Goal: Task Accomplishment & Management: Use online tool/utility

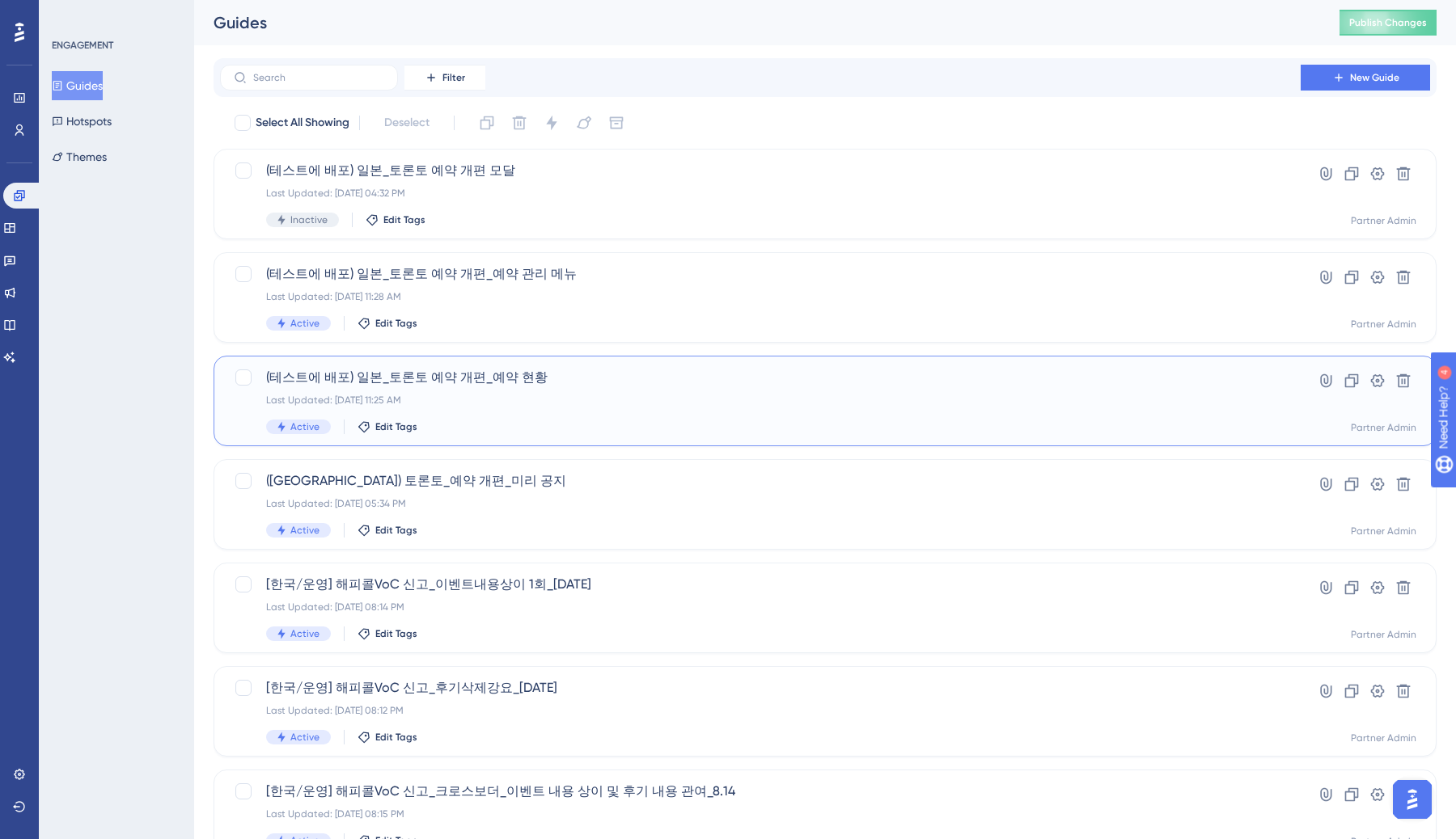
click at [497, 389] on div "(테스트에 배포) 일본_토론토 예약 개편_예약 현황 Last Updated: Aug 22 2025, 11:25 AM Active Edit Ta…" at bounding box center [760, 400] width 988 height 66
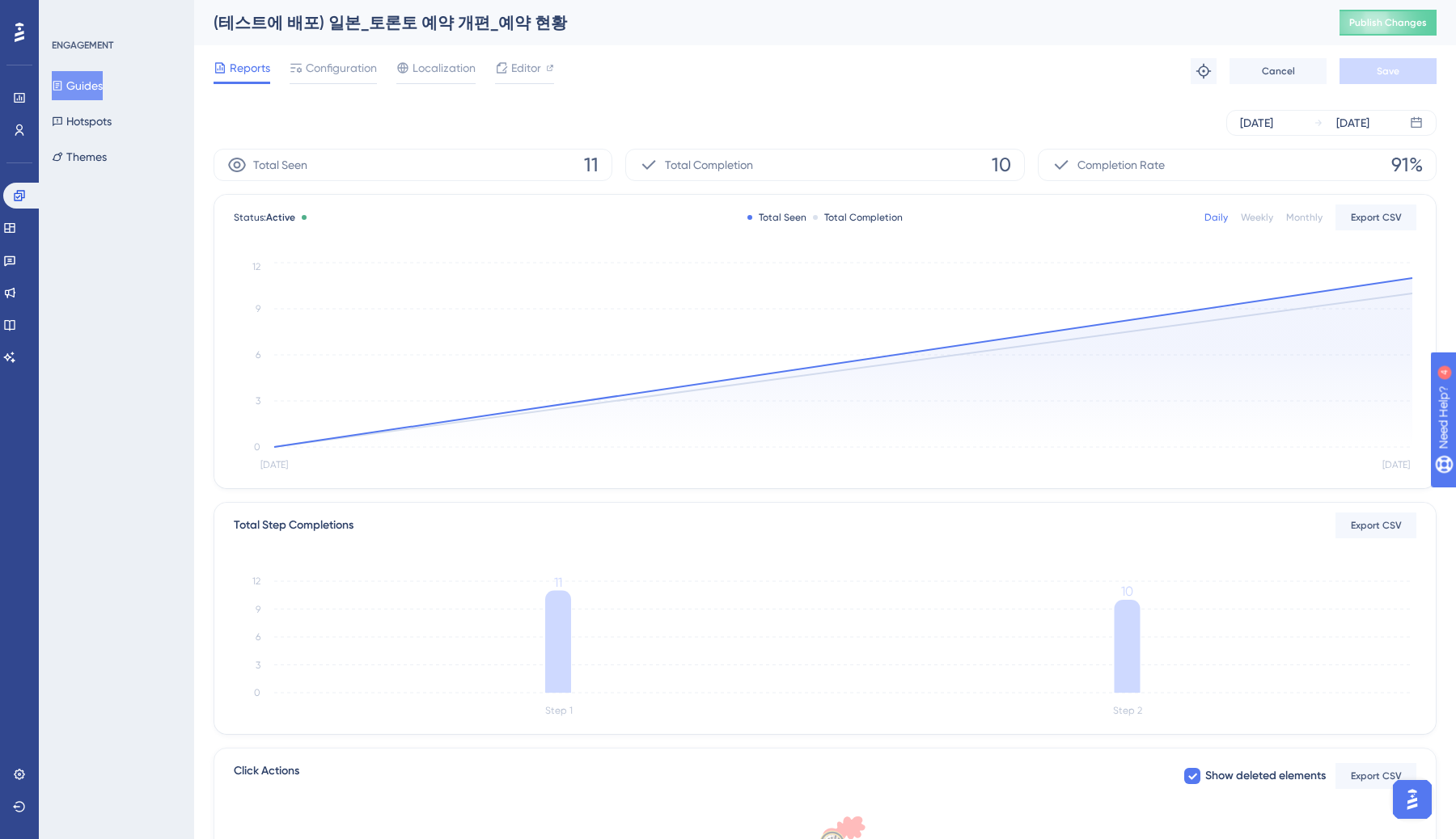
click at [352, 57] on div "Reports Configuration Localization Editor Troubleshoot Cancel Save" at bounding box center [825, 71] width 1224 height 52
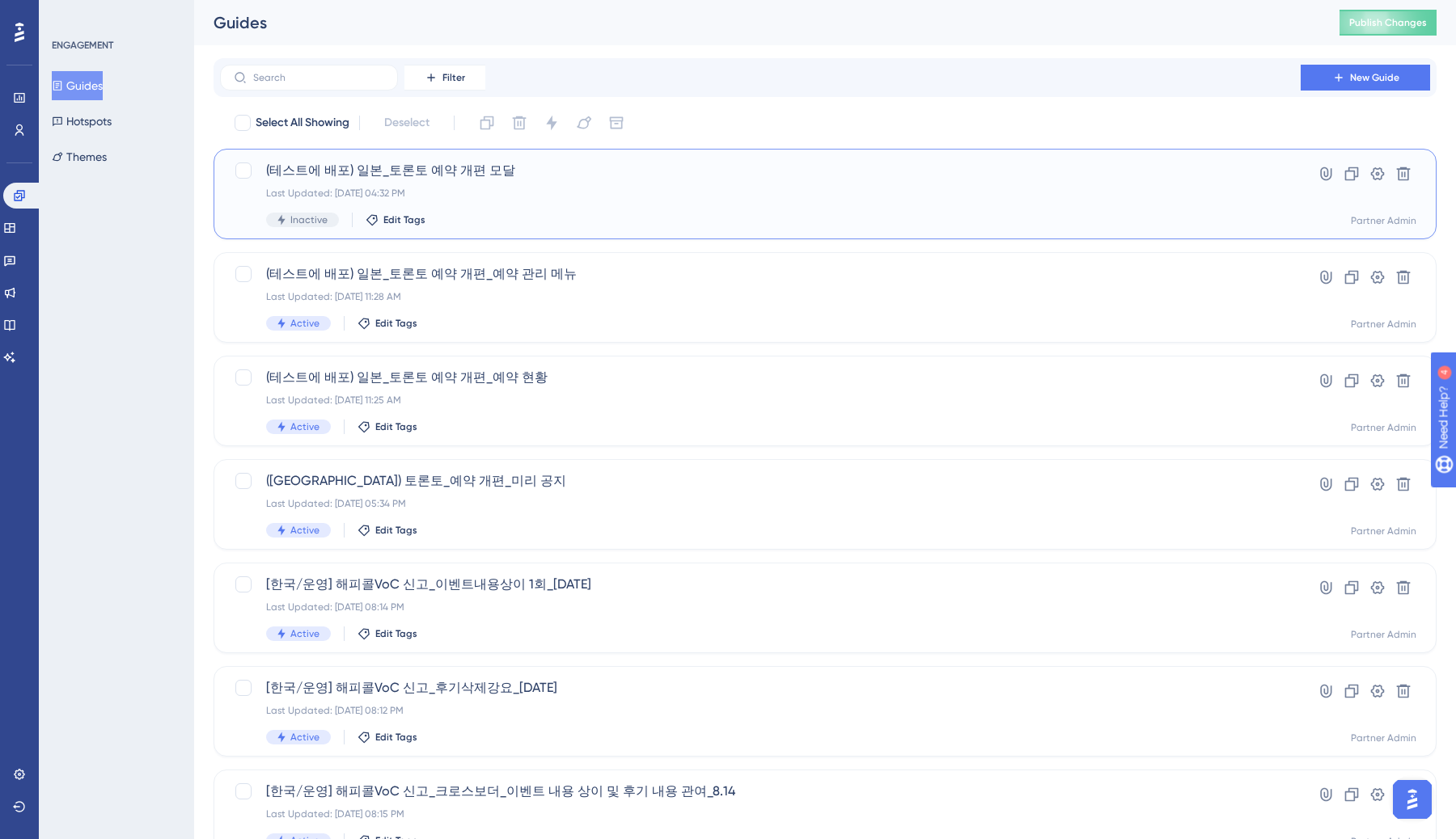
click at [496, 172] on span "(테스트에 배포) 일본_토론토 예약 개편 모달" at bounding box center [760, 171] width 988 height 19
click at [472, 275] on span "(테스트에 배포) 일본_토론토 예약 개편_예약 관리 메뉴" at bounding box center [760, 274] width 988 height 19
click at [468, 373] on span "(테스트에 배포) 일본_토론토 예약 개편_예약 현황" at bounding box center [760, 377] width 988 height 19
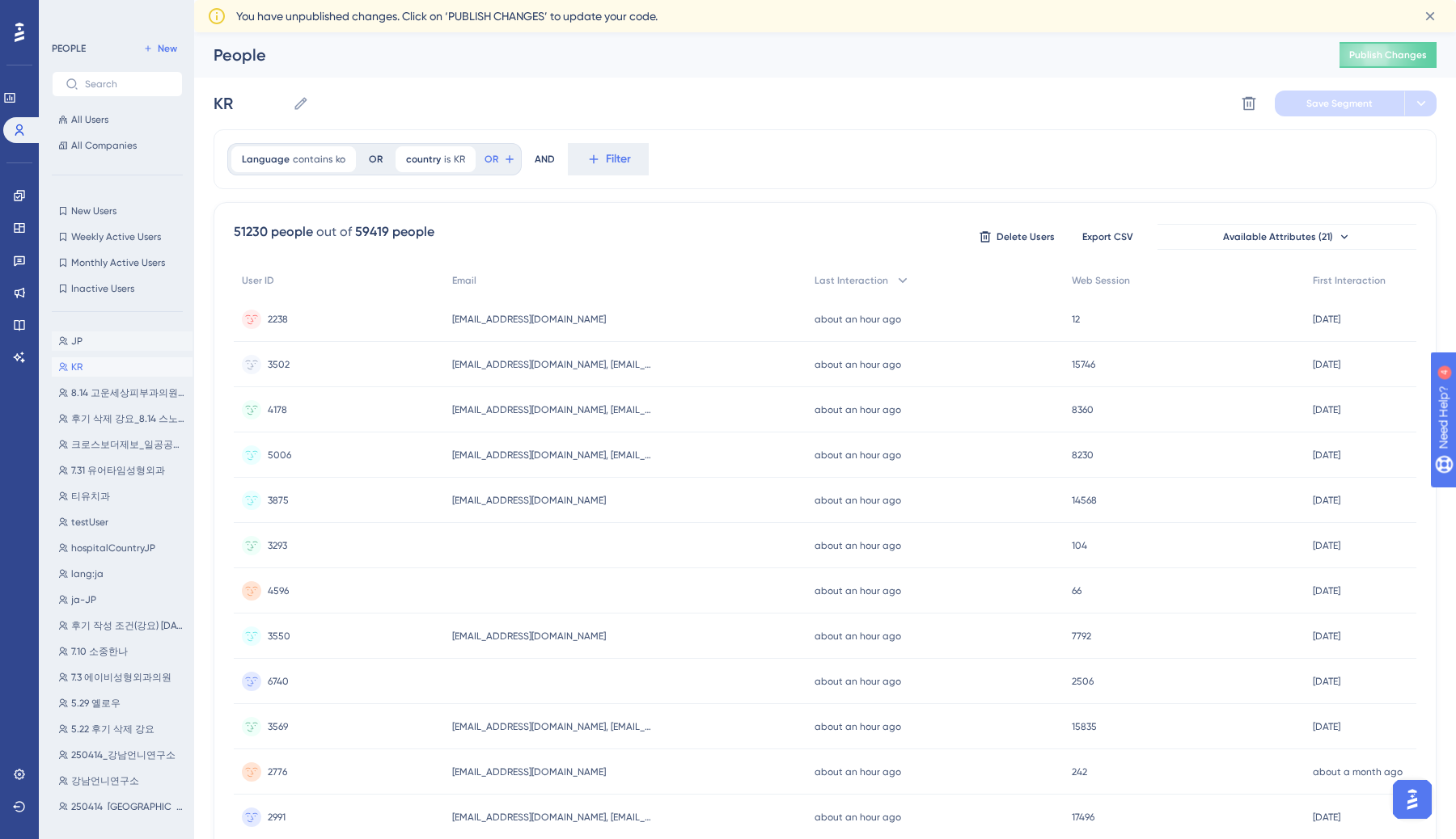
click at [126, 337] on button "JP JP" at bounding box center [122, 341] width 141 height 19
type input "JP"
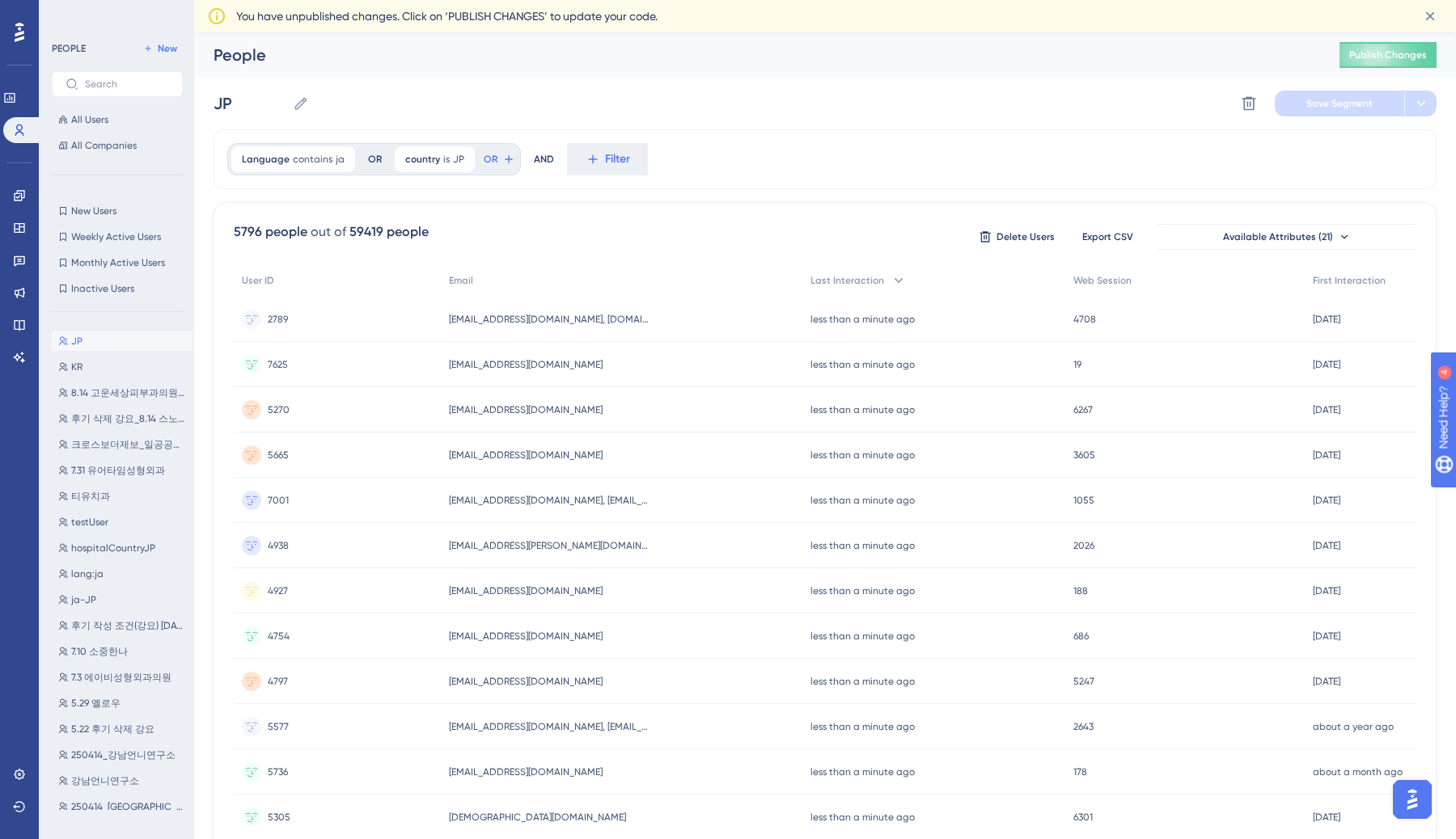
click at [106, 346] on button "JP JP" at bounding box center [122, 341] width 141 height 19
click at [489, 156] on span "OR" at bounding box center [491, 158] width 13 height 12
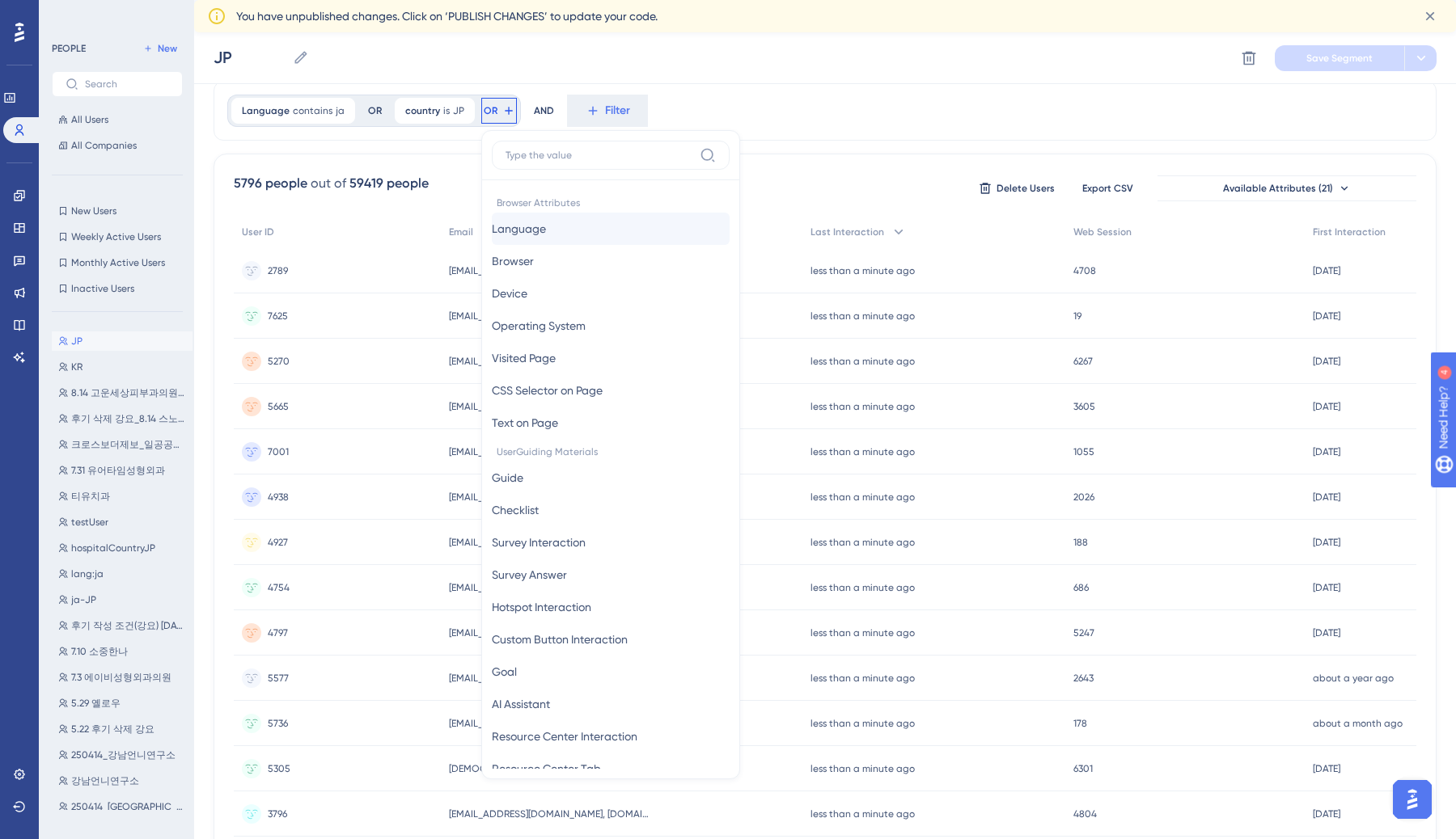
scroll to position [53, 0]
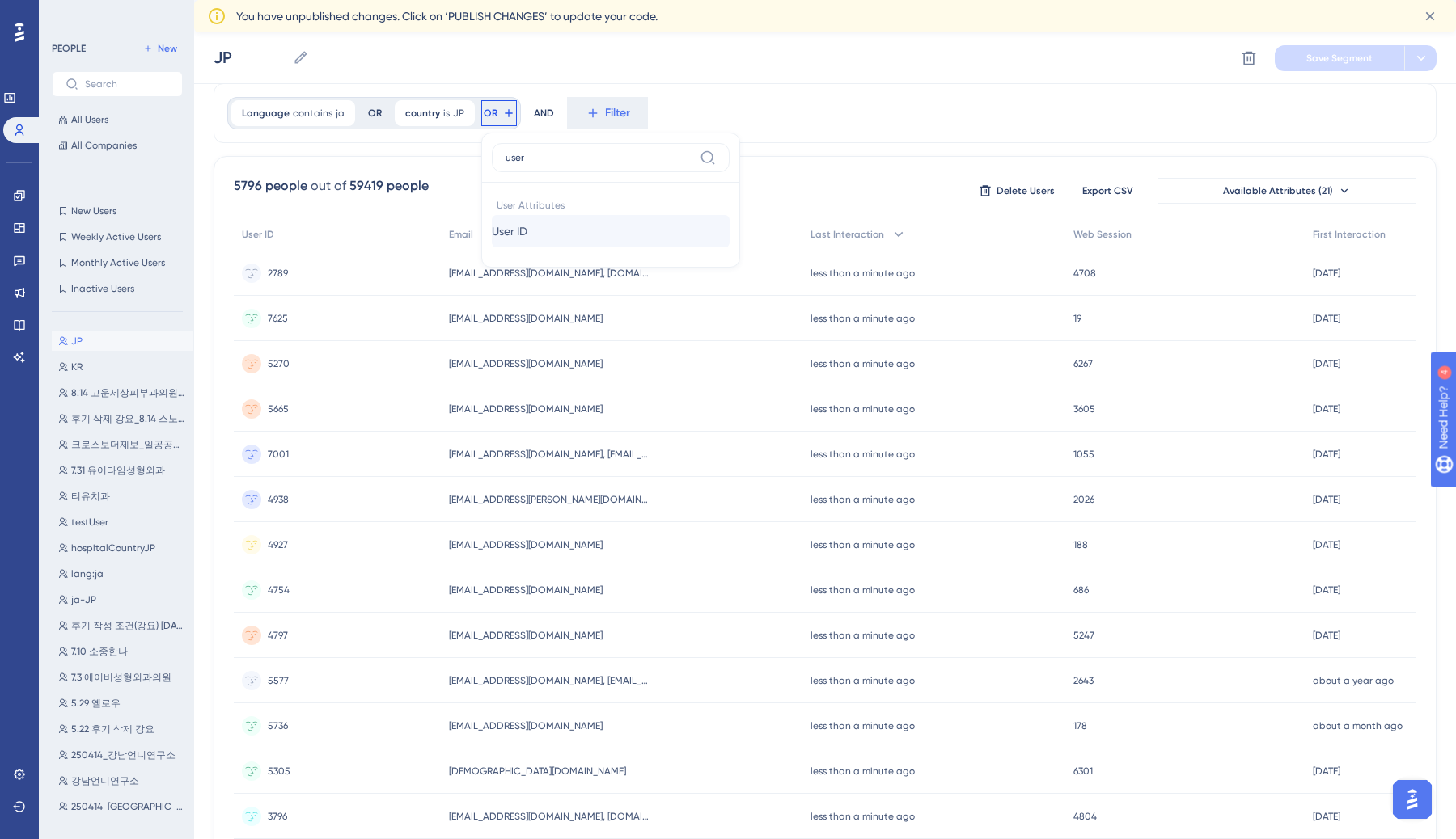
type input "user"
click at [619, 229] on button "User ID User ID" at bounding box center [611, 231] width 238 height 33
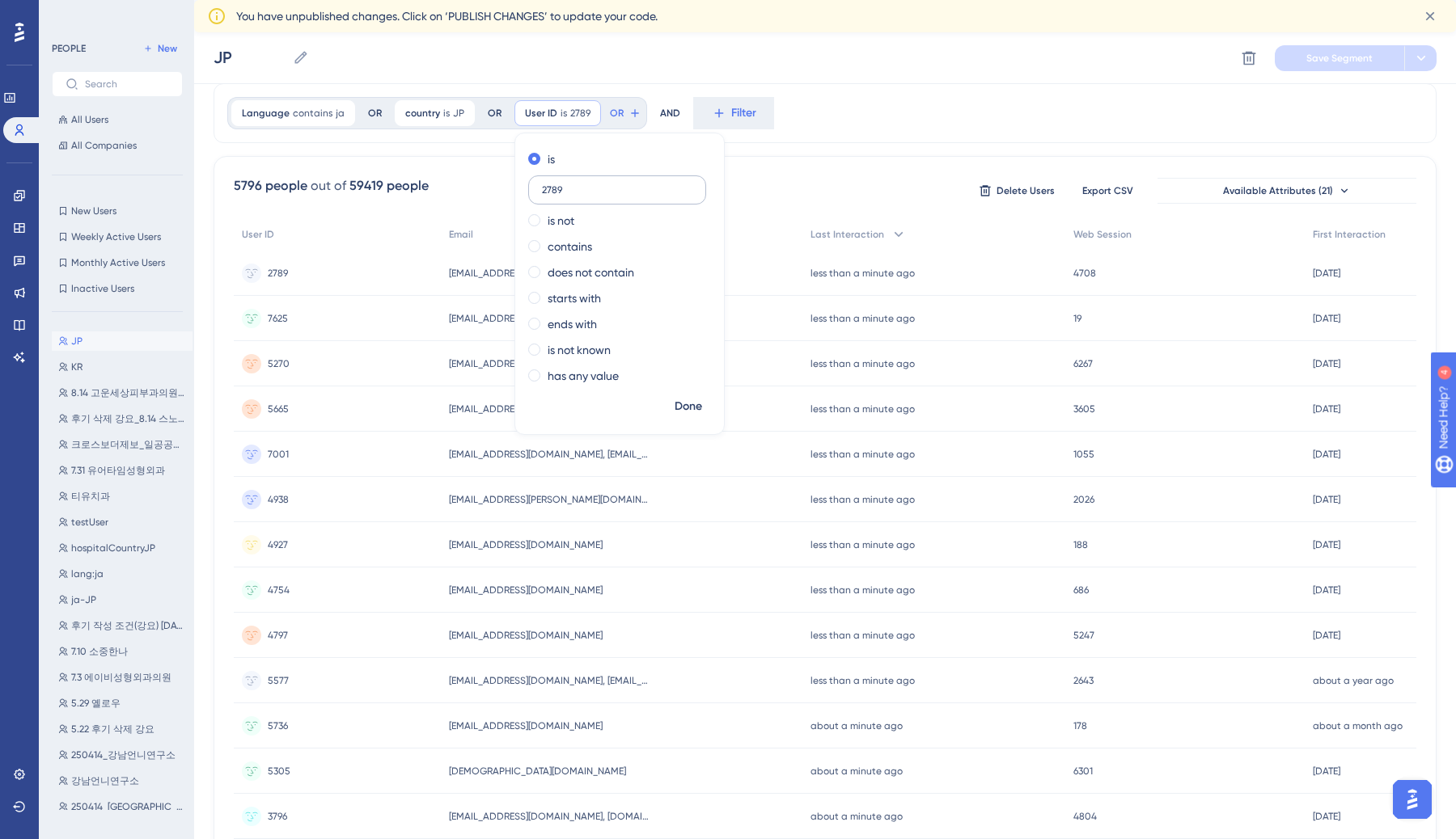
type input "2789"
click at [687, 400] on span "Done" at bounding box center [688, 407] width 28 height 19
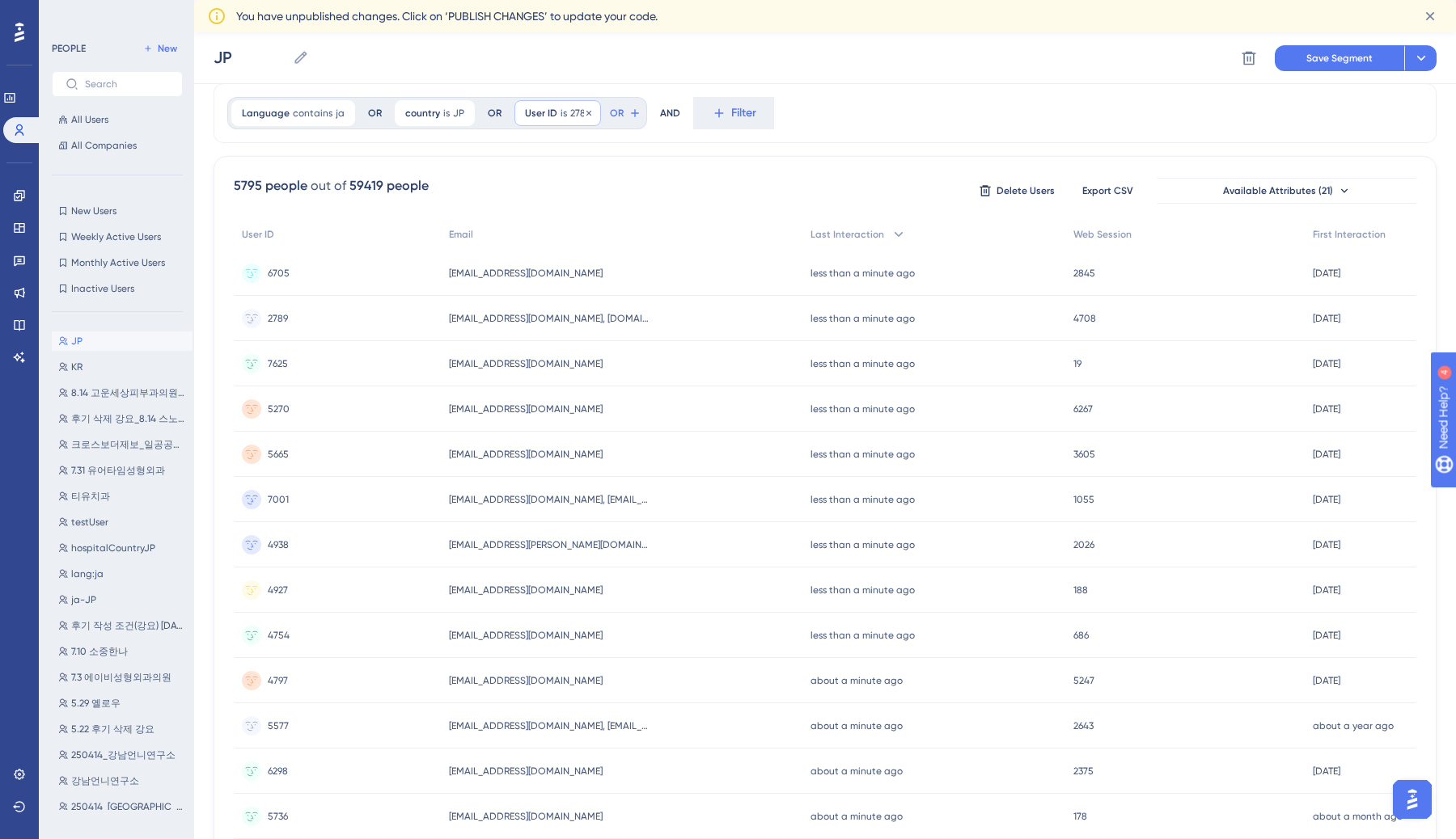
click at [562, 108] on div "User ID is 2789 2789 Remove" at bounding box center [558, 112] width 86 height 26
click at [851, 130] on div "Language contains ja ja Remove OR country is JP JP Remove OR User ID is Remove …" at bounding box center [825, 113] width 1224 height 60
click at [616, 105] on span "Filter" at bounding box center [618, 113] width 25 height 19
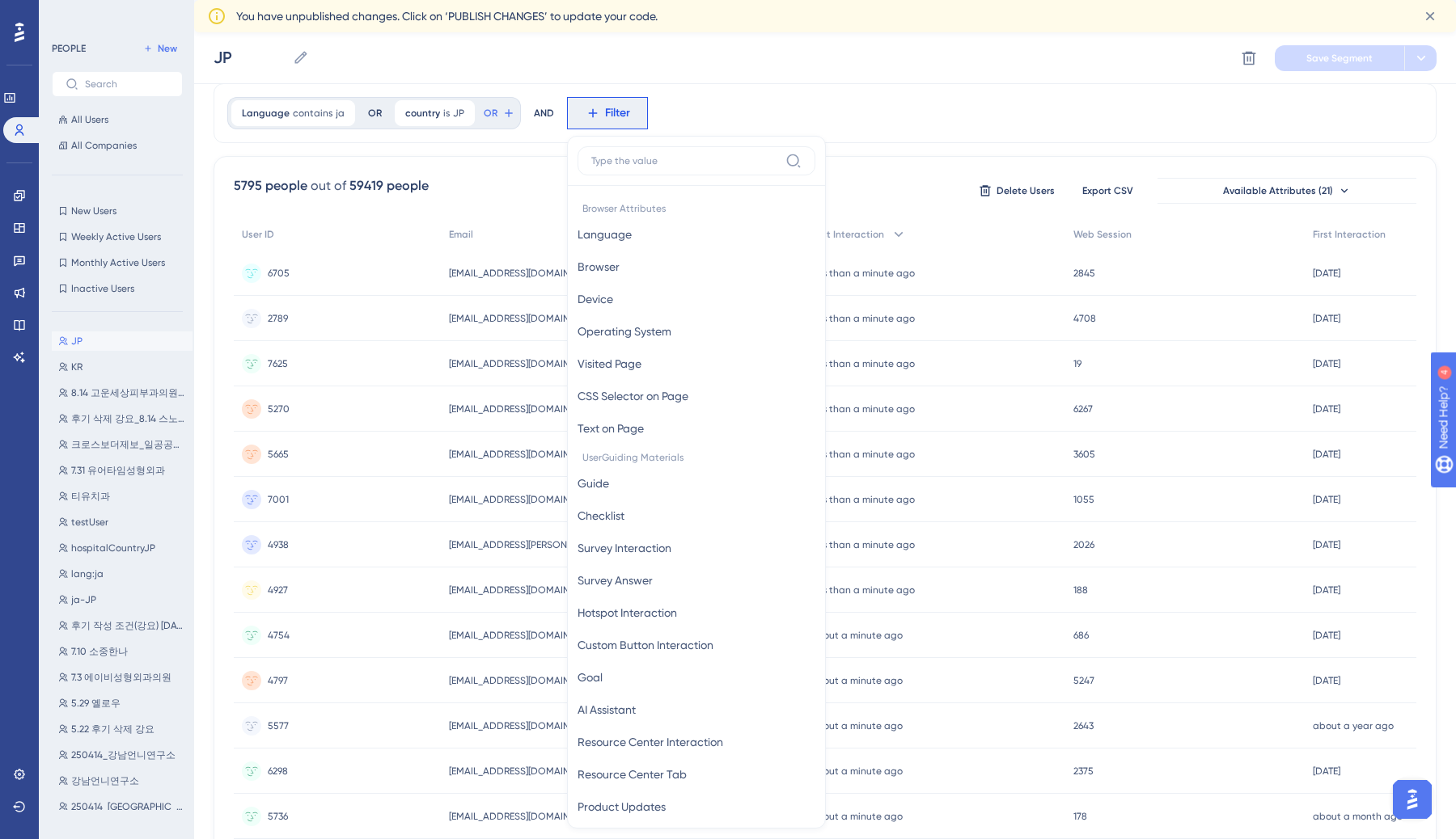
scroll to position [115, 0]
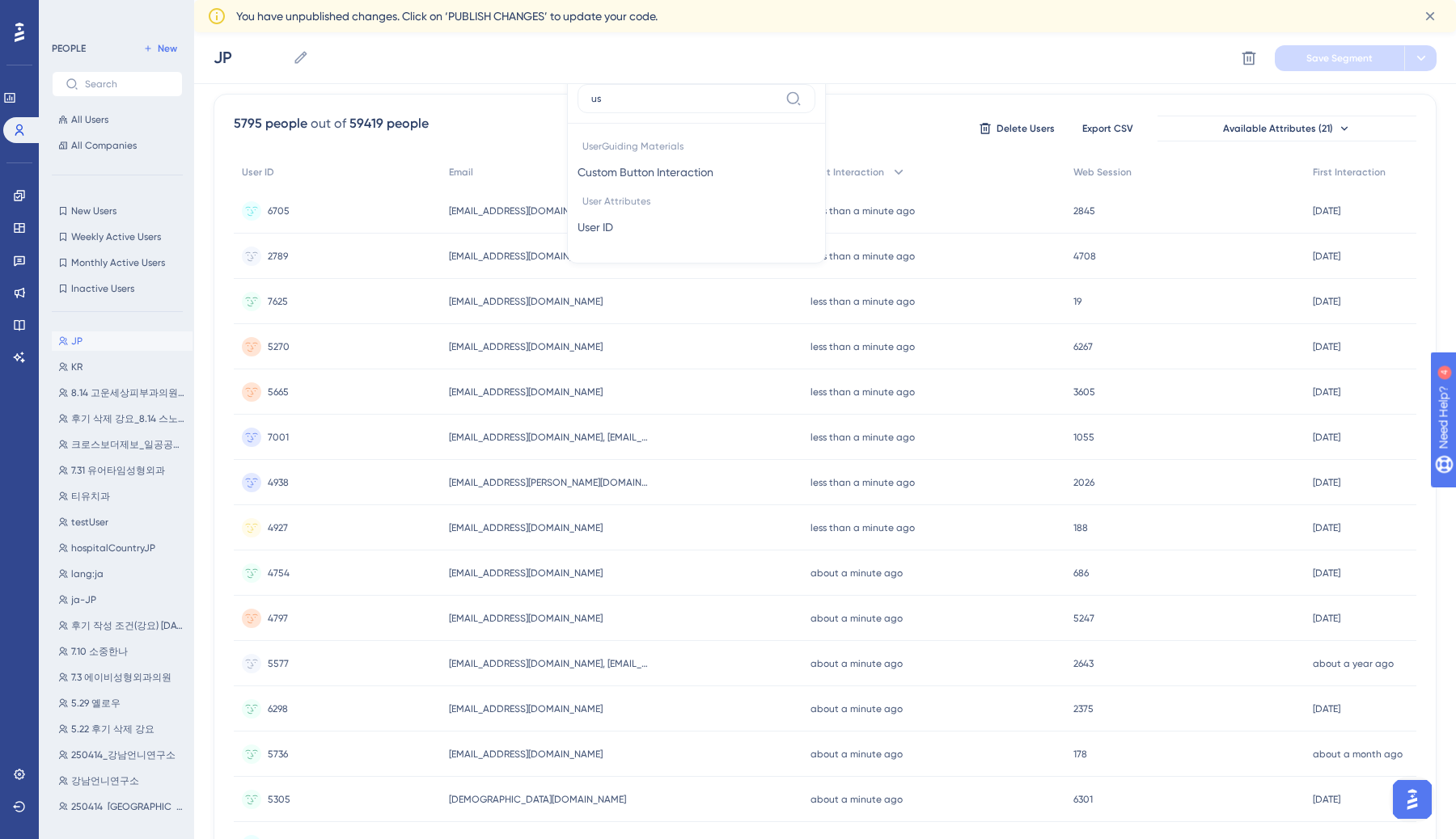
type input "u"
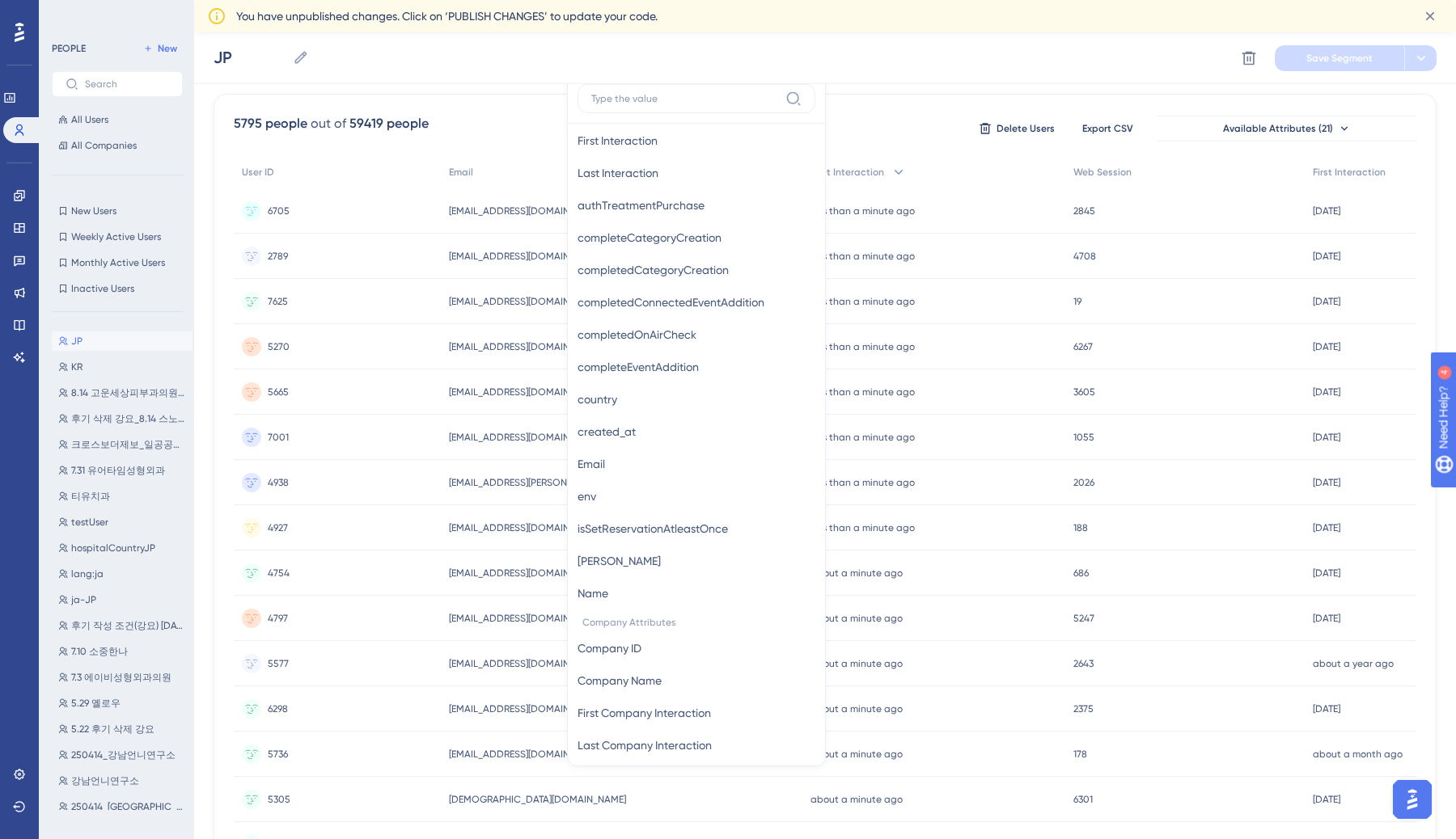
scroll to position [823, 0]
click at [631, 457] on button "Email Email" at bounding box center [696, 463] width 238 height 33
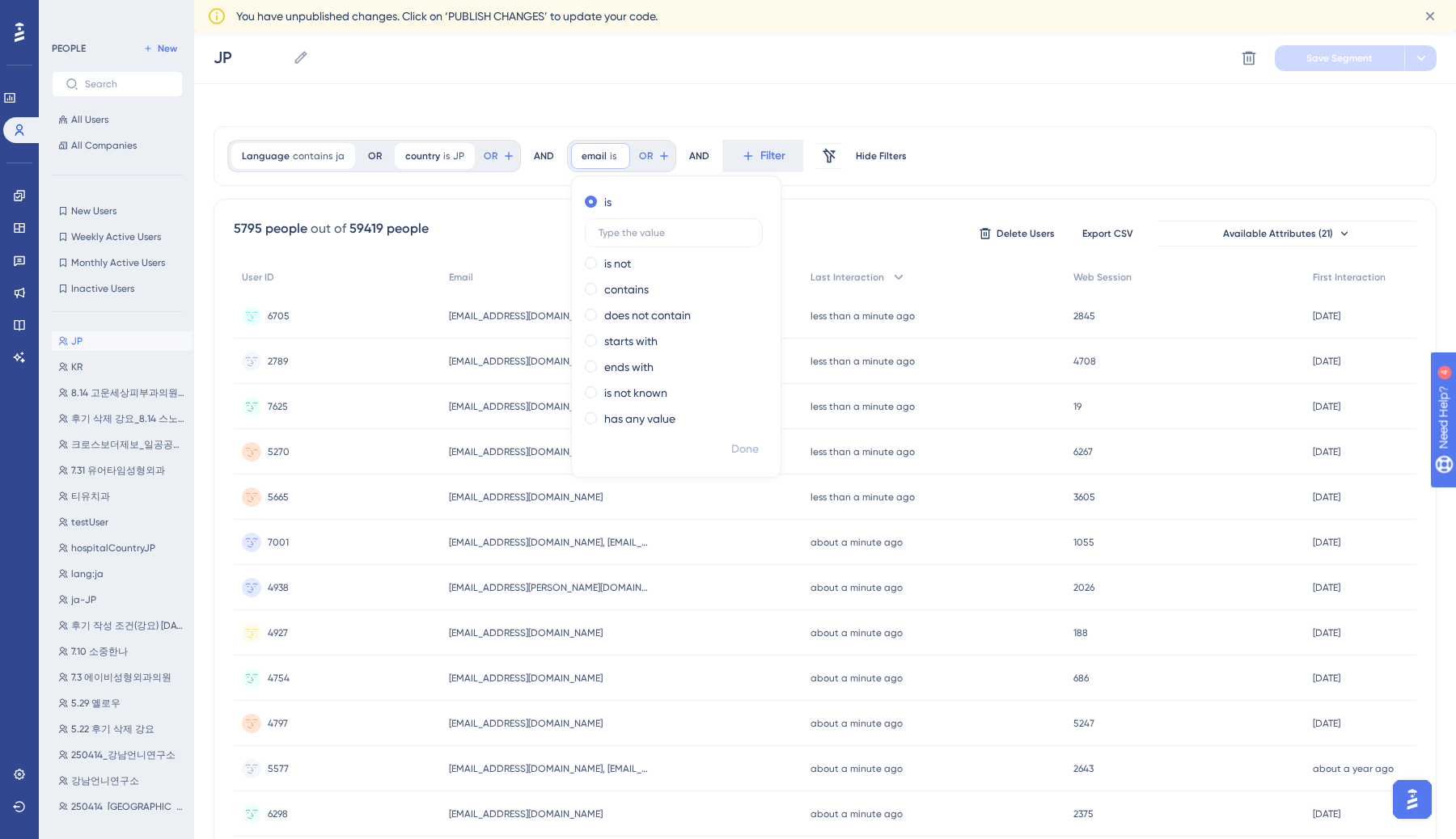
scroll to position [0, 0]
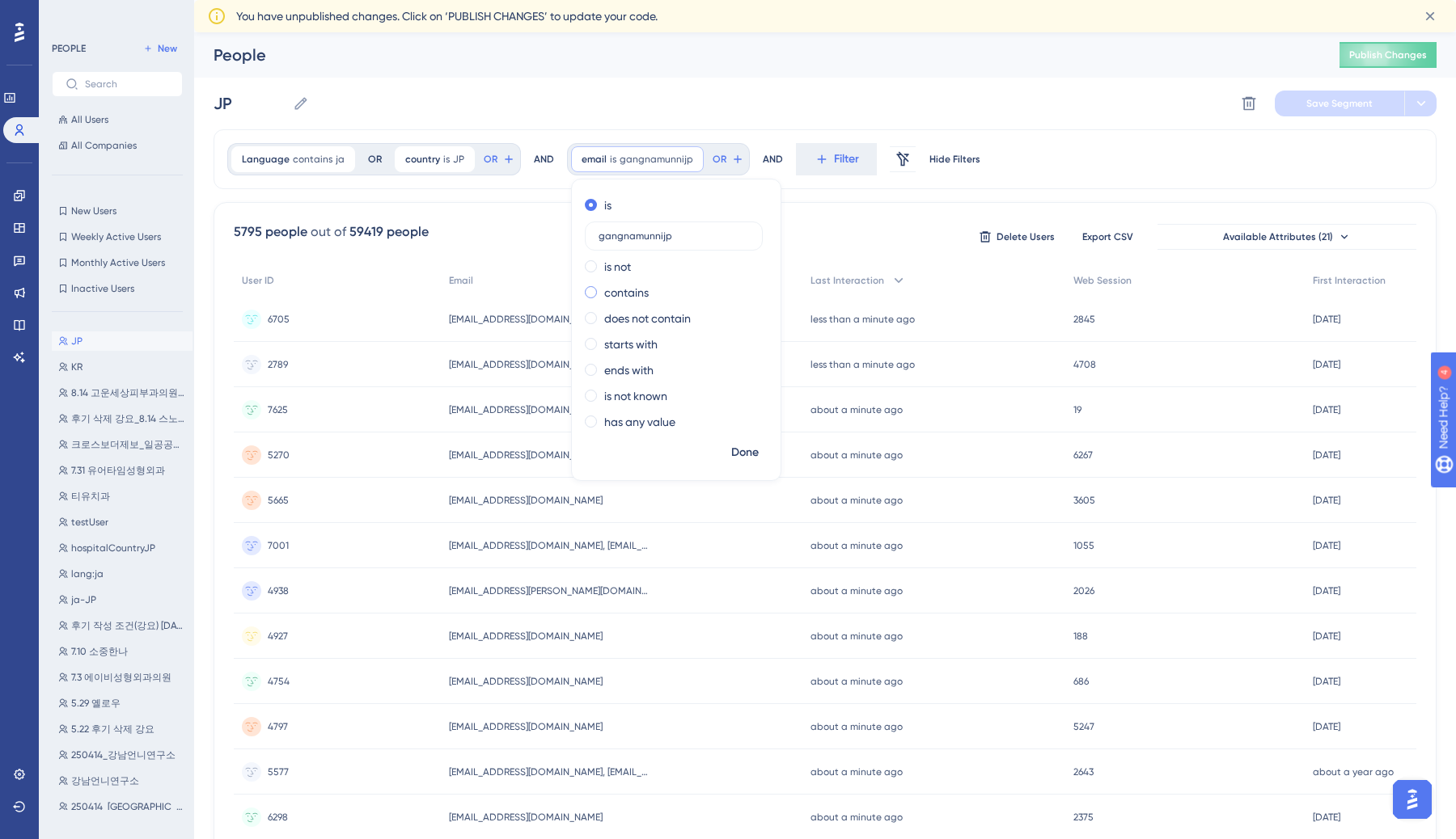
type input "gangnamunnijp"
click at [636, 298] on label "contains" at bounding box center [626, 293] width 44 height 19
click at [754, 456] on button "Done" at bounding box center [744, 453] width 45 height 29
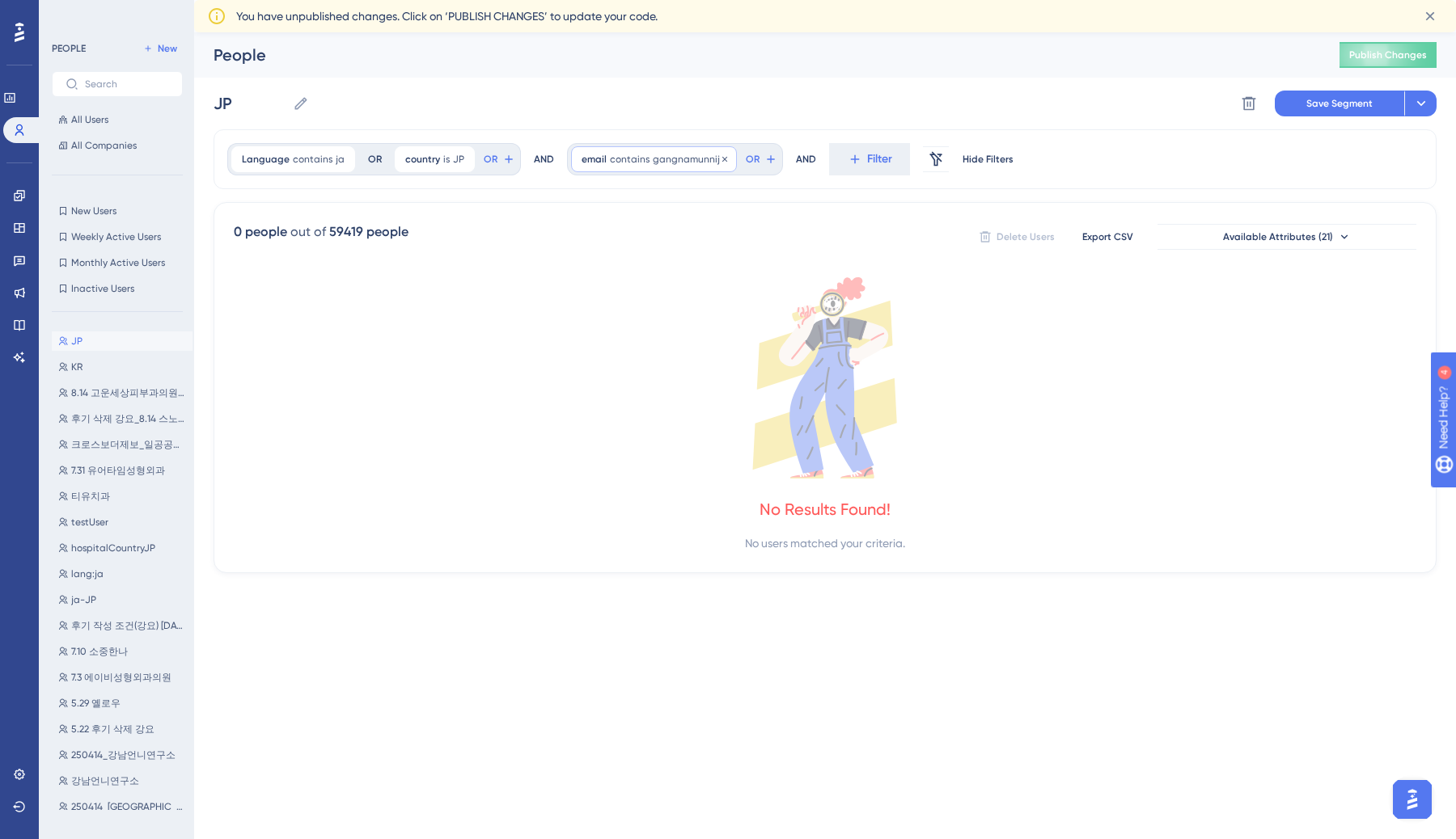
click at [667, 149] on div "email contains gangnamunnijp gangnamunnijp Remove" at bounding box center [654, 158] width 166 height 26
click at [649, 169] on div "email contains gangnamunnijp gangnamunnijp Remove" at bounding box center [654, 158] width 166 height 26
click at [656, 158] on span "gangnamunnijp" at bounding box center [690, 158] width 74 height 12
click at [690, 156] on span "gangnamunnijp" at bounding box center [690, 158] width 74 height 12
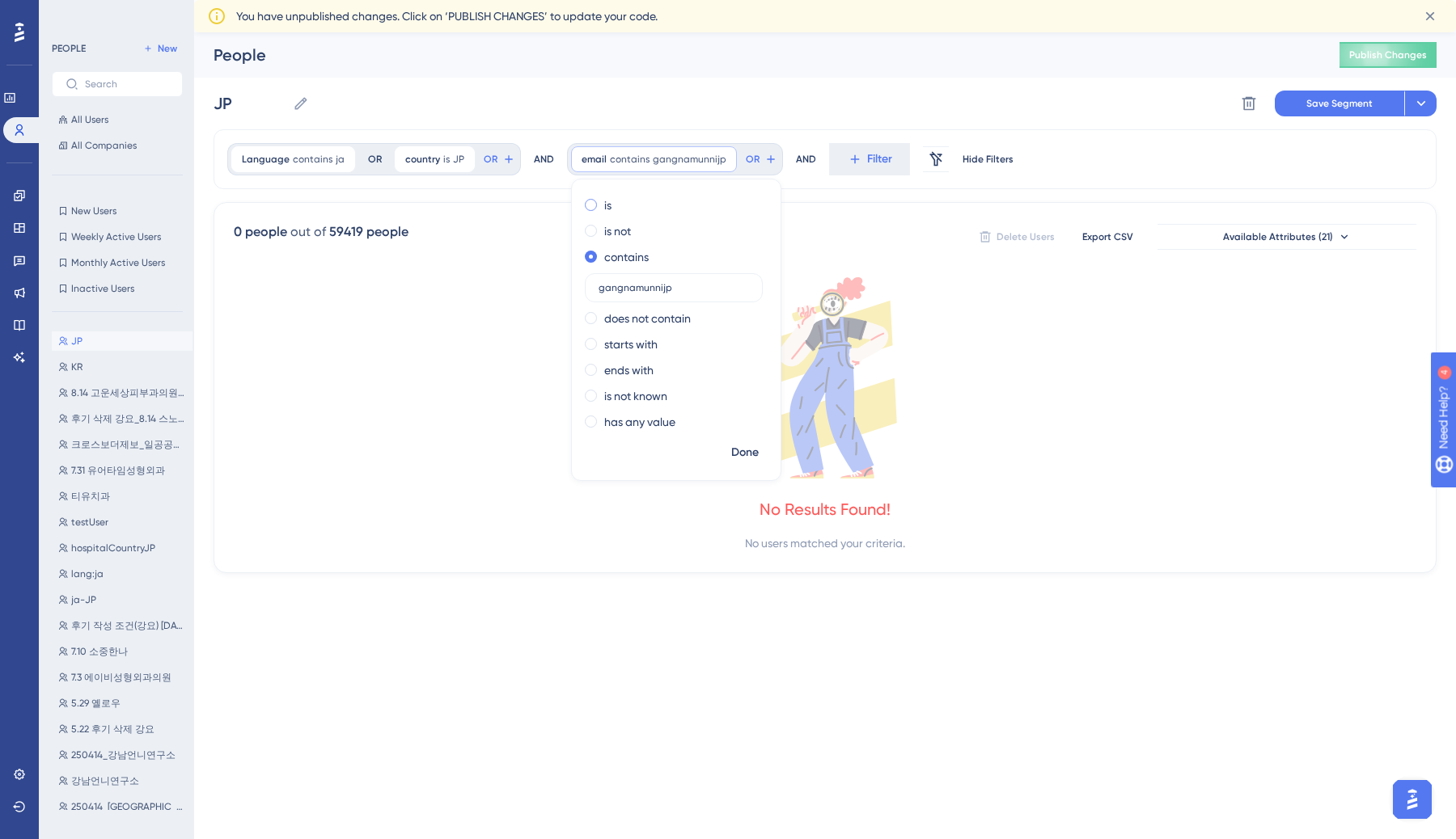
click at [604, 203] on label "is" at bounding box center [608, 205] width 8 height 19
type input "2789"
click at [593, 159] on span "email" at bounding box center [595, 158] width 25 height 12
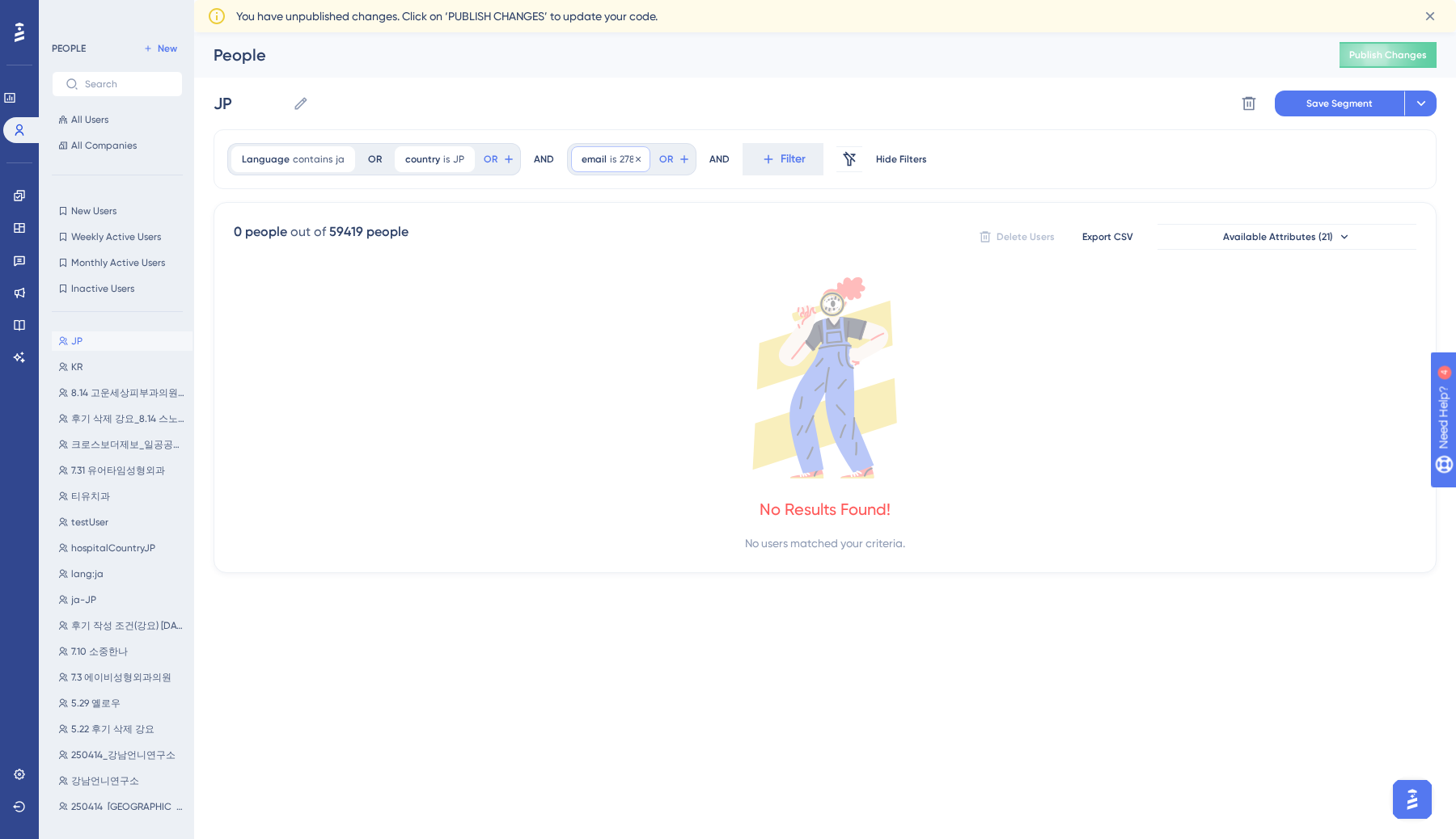
click at [591, 159] on span "email" at bounding box center [595, 158] width 25 height 12
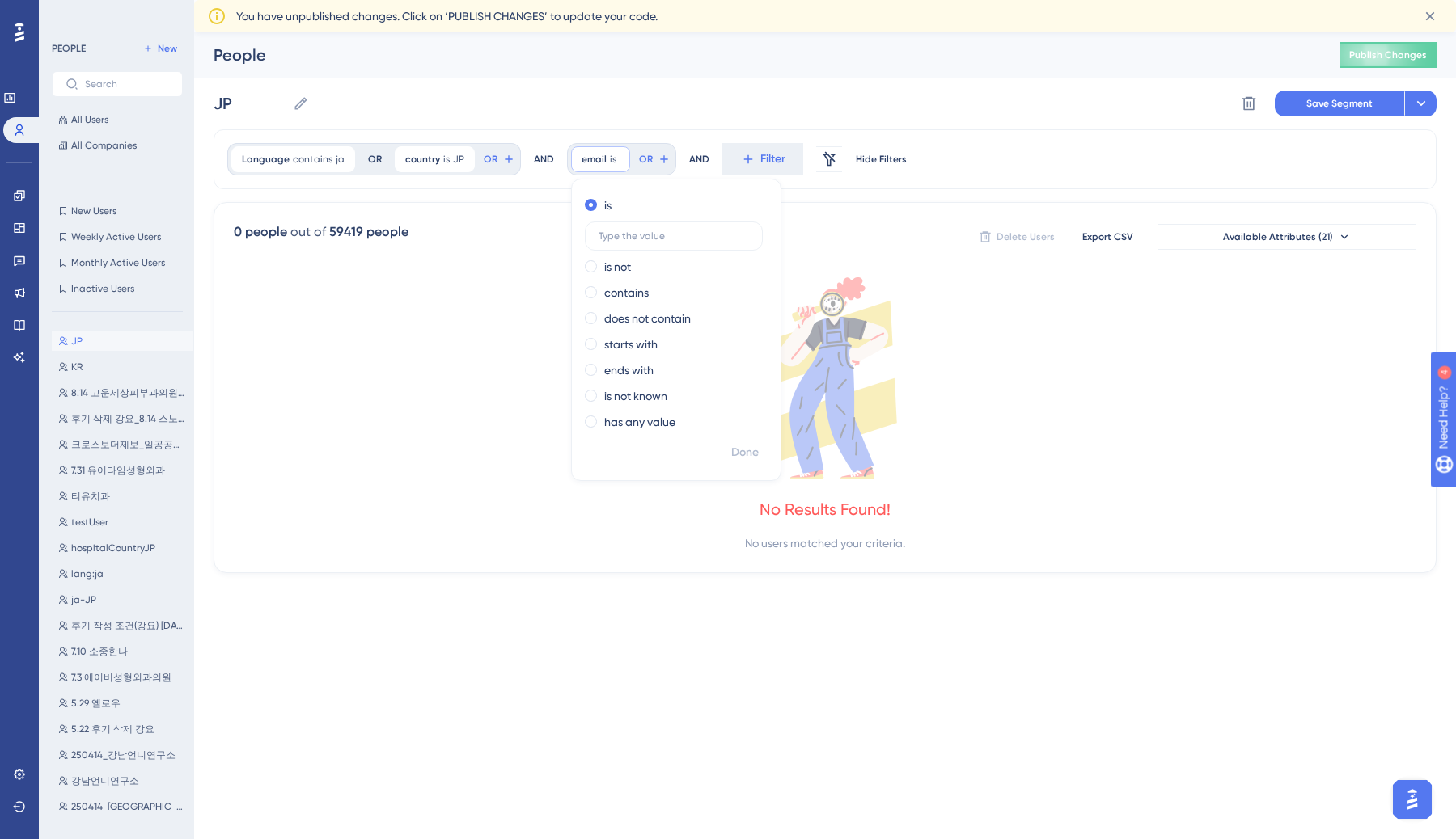
click at [840, 130] on div "Language contains ja ja Remove OR country is JP JP Remove OR AND email is Remov…" at bounding box center [825, 159] width 1224 height 60
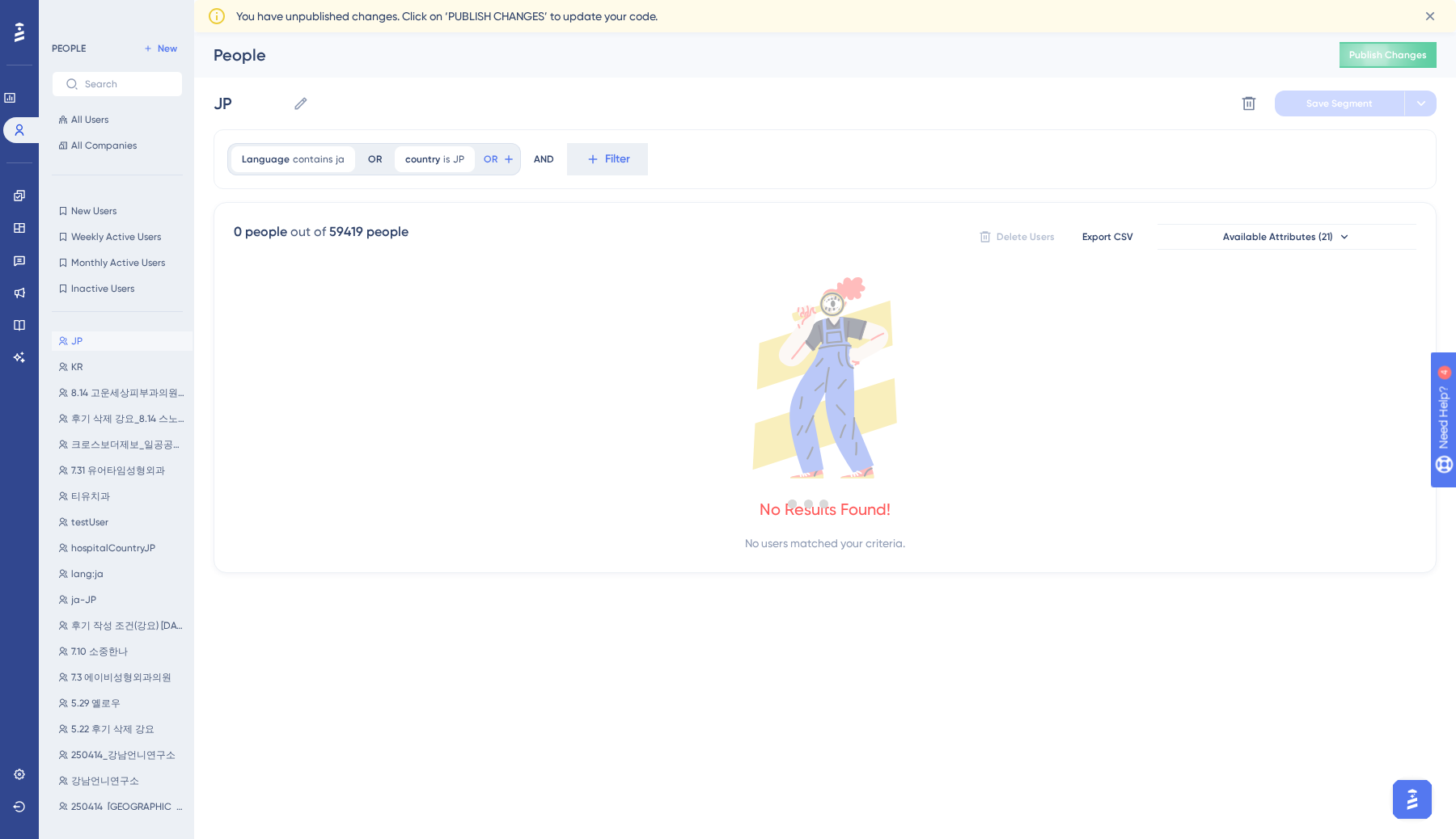
click at [622, 167] on div at bounding box center [809, 503] width 1295 height 723
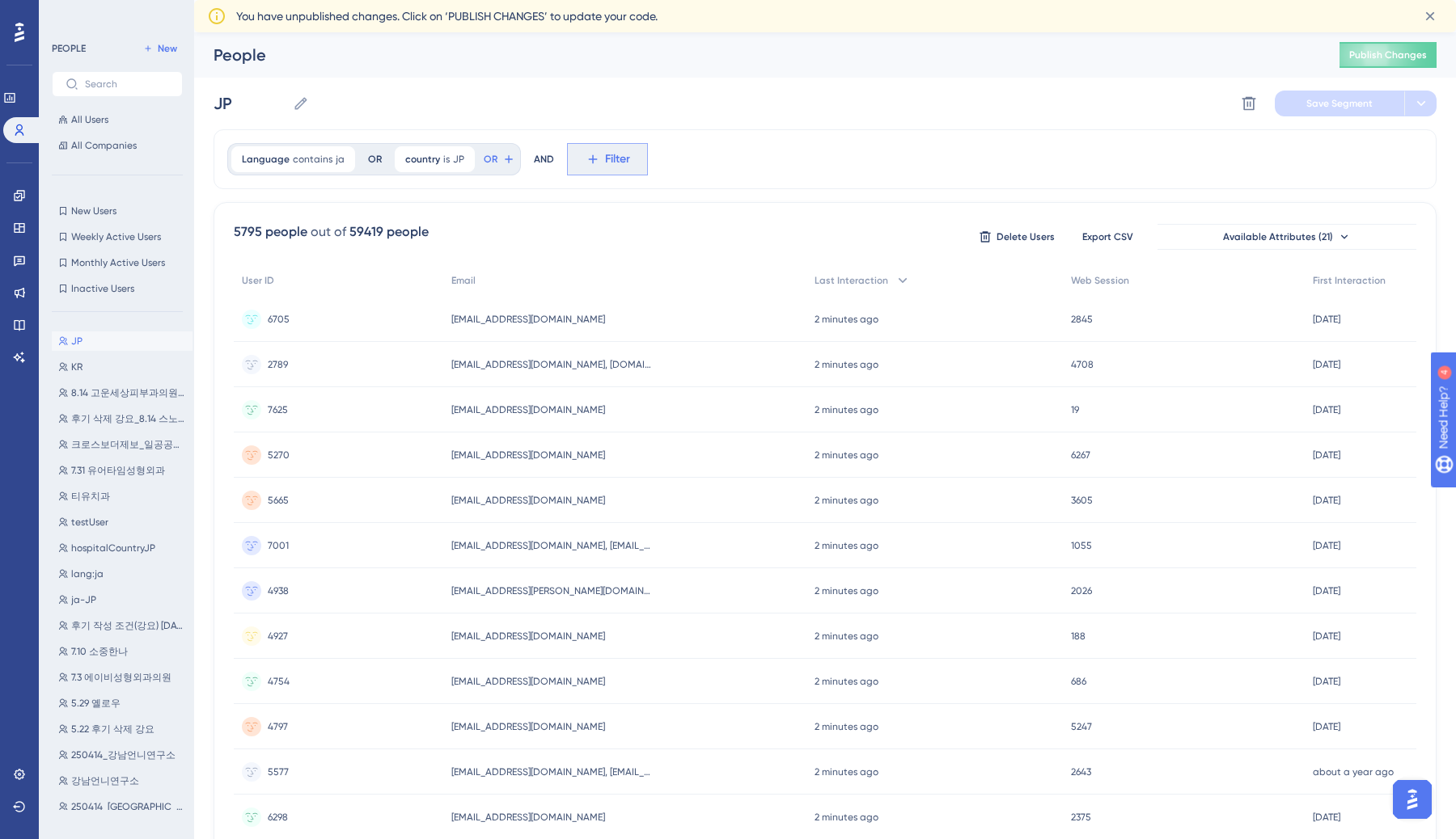
click at [606, 161] on span "Filter" at bounding box center [618, 159] width 25 height 19
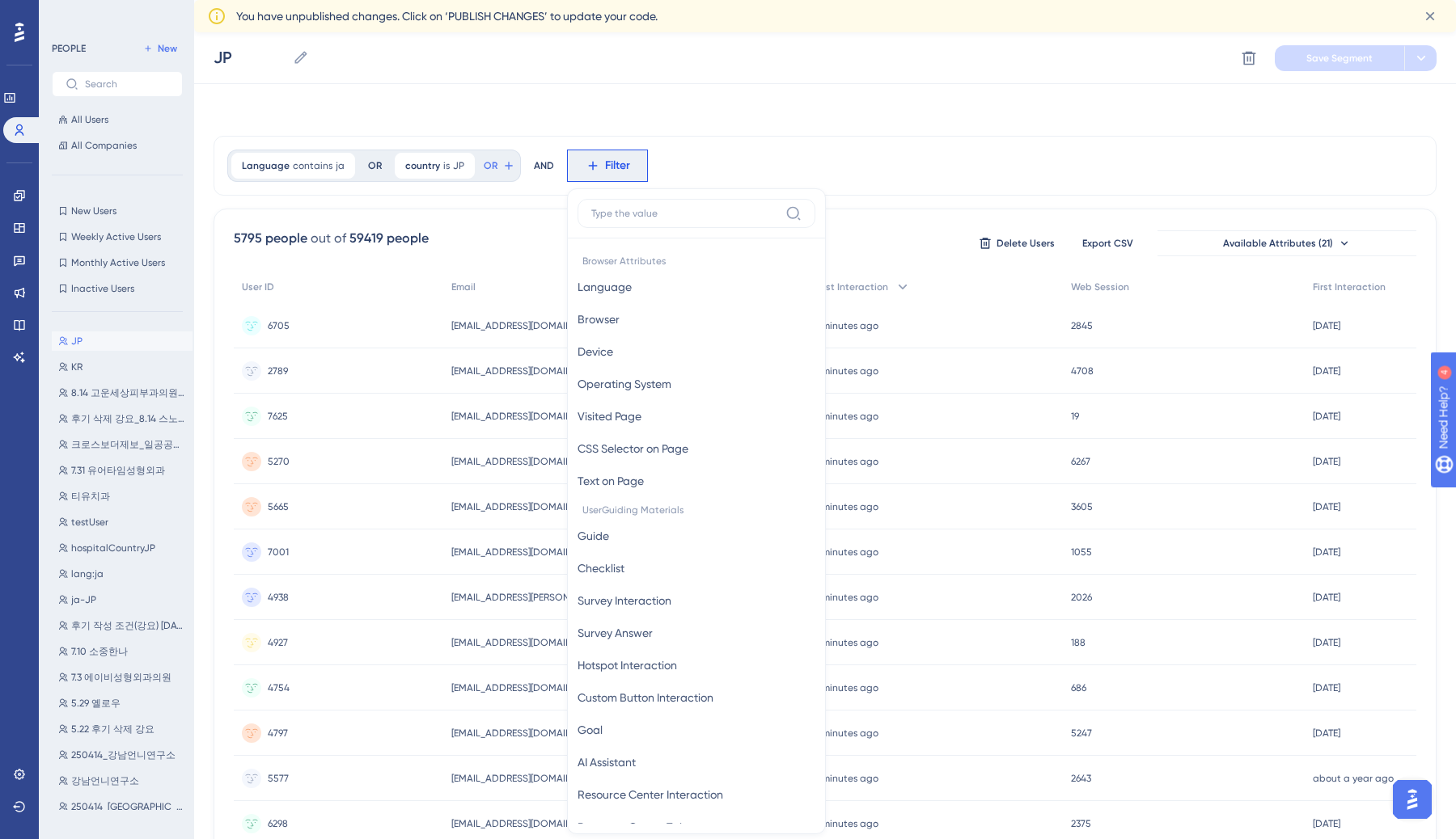
scroll to position [84, 0]
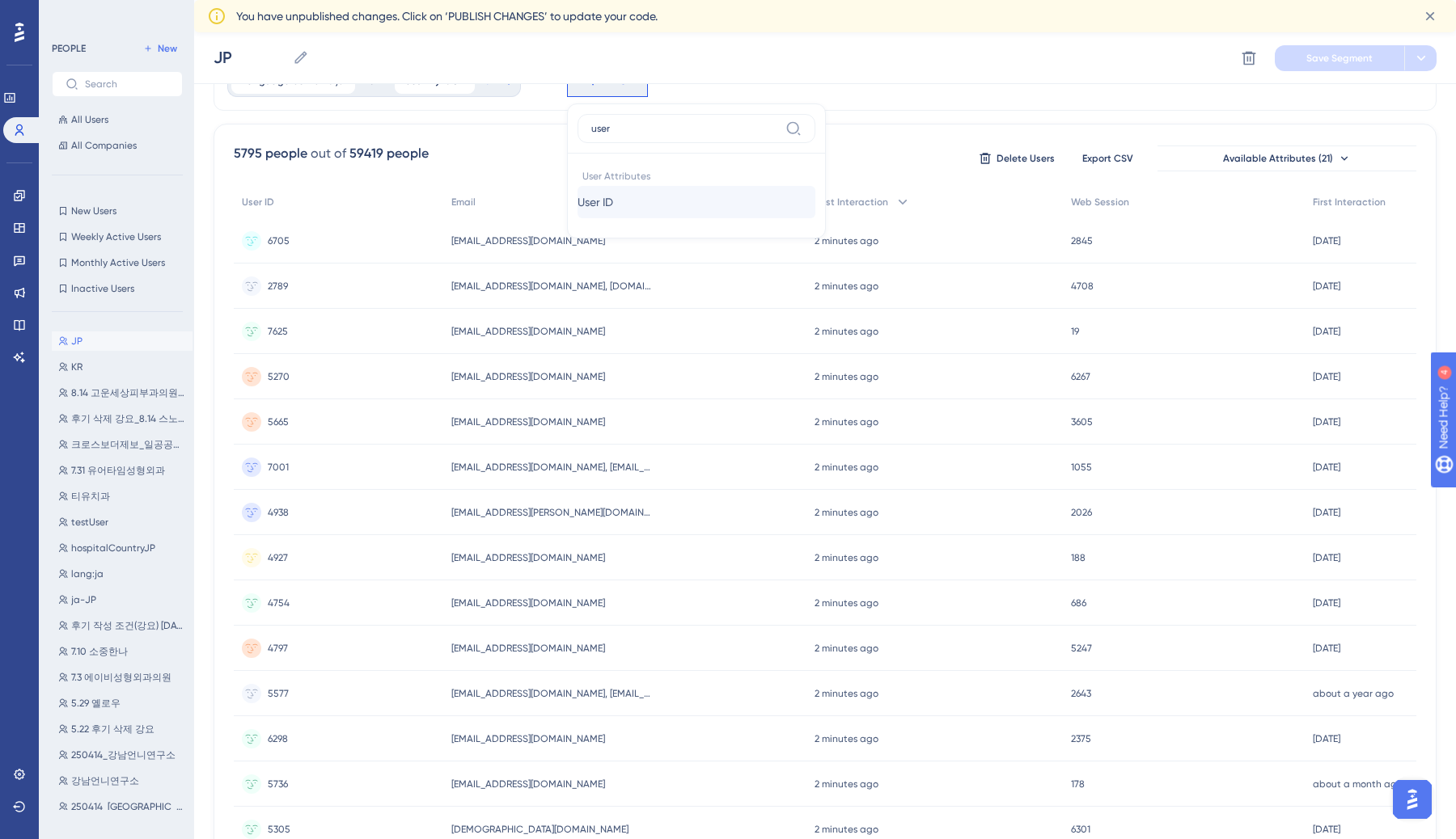
type input "user"
click at [674, 197] on button "User ID User ID" at bounding box center [696, 203] width 238 height 33
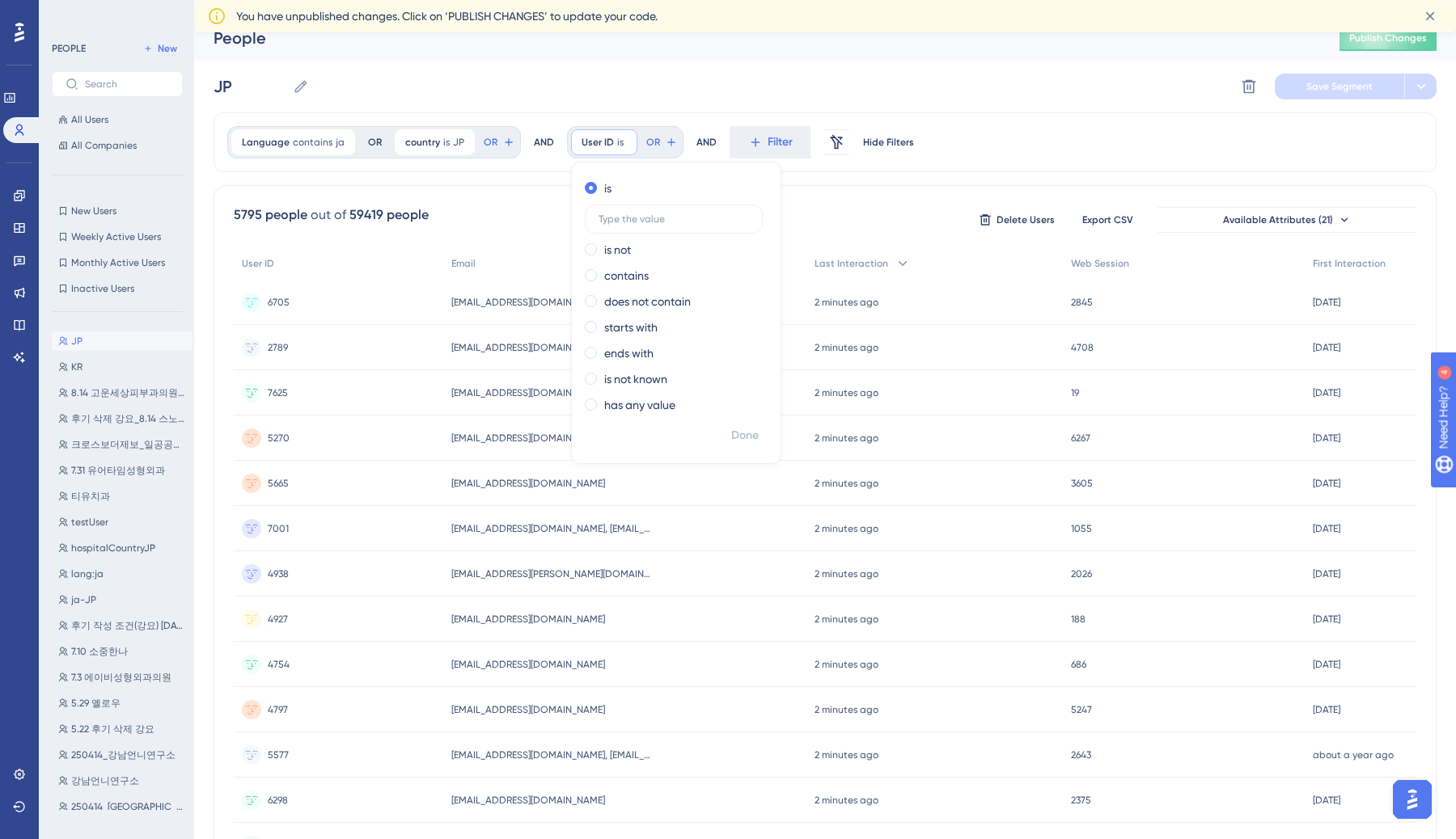
scroll to position [5, 0]
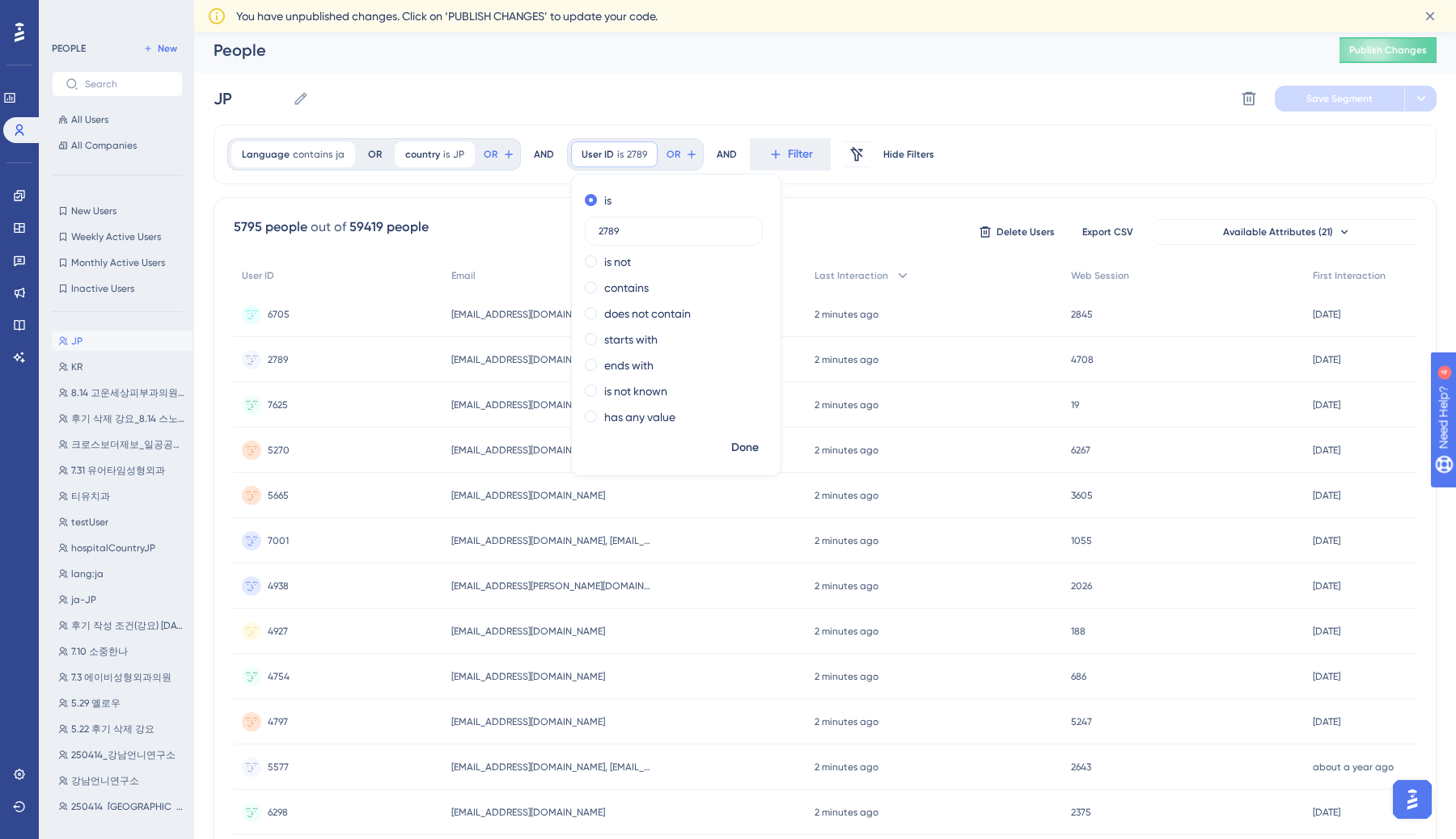
type input "2789"
click at [762, 457] on div "Done" at bounding box center [675, 454] width 208 height 42
click at [756, 452] on button "Done" at bounding box center [744, 447] width 45 height 29
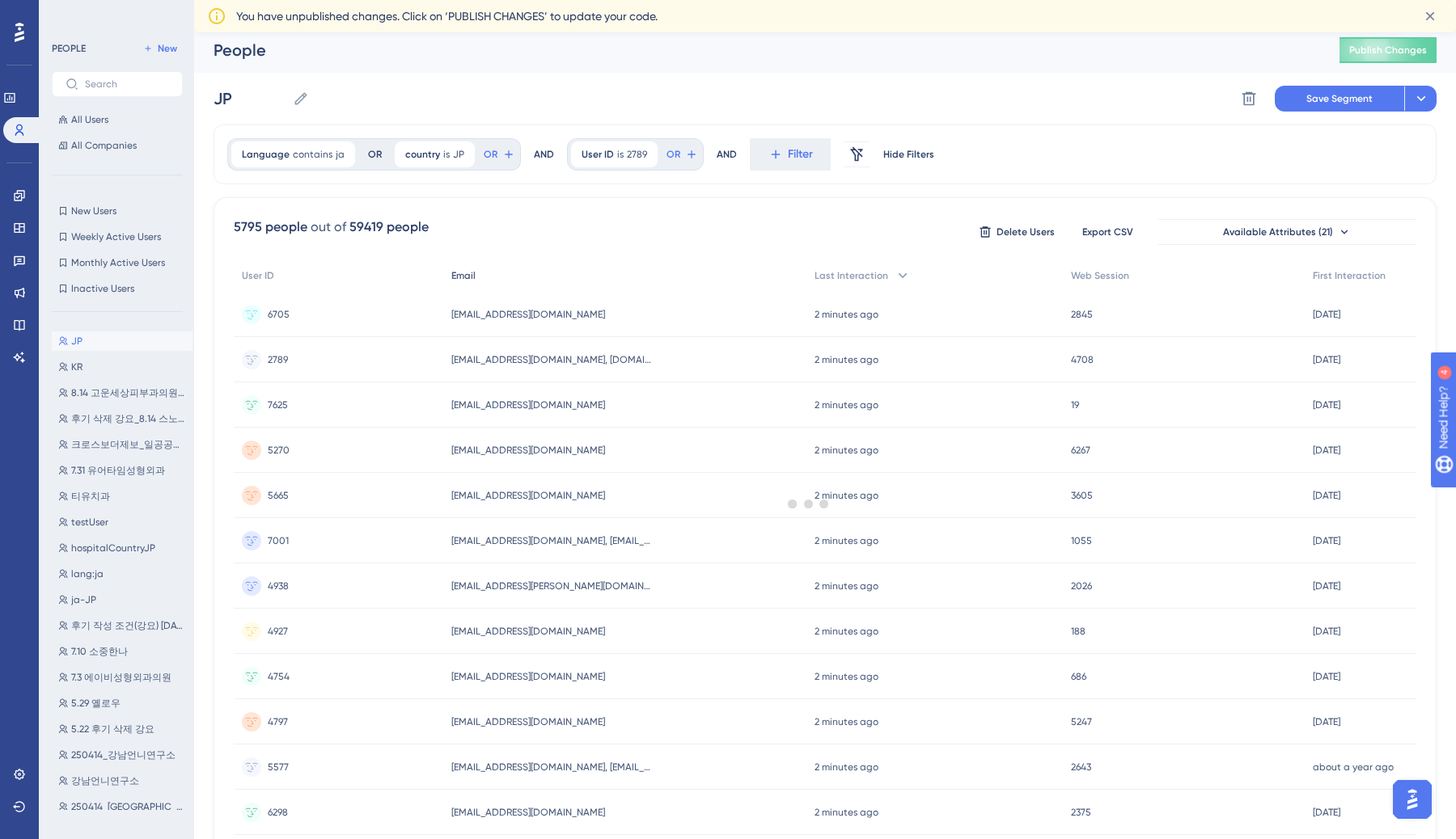
scroll to position [0, 0]
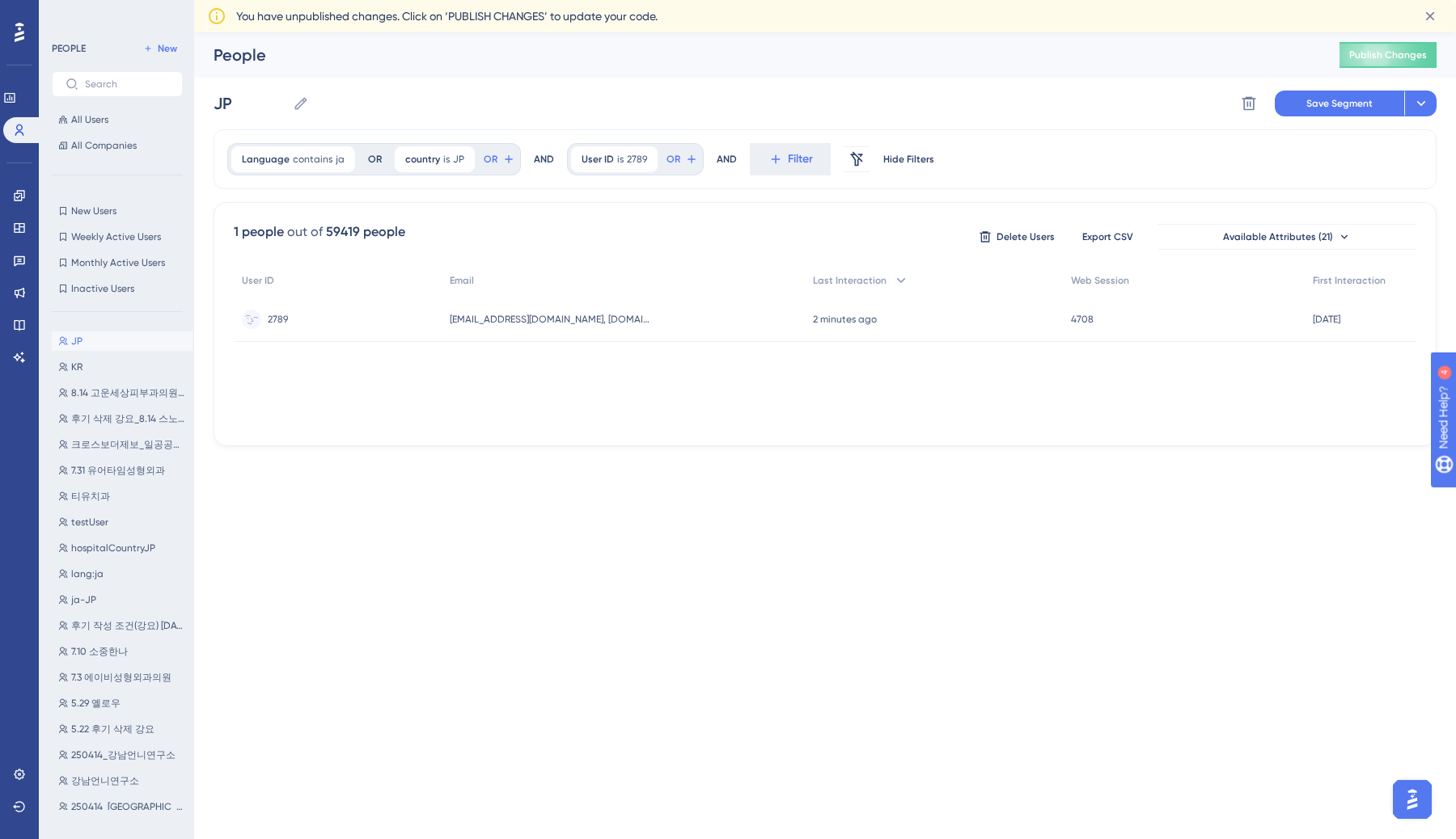
click at [303, 321] on div "2789 2789" at bounding box center [337, 319] width 207 height 45
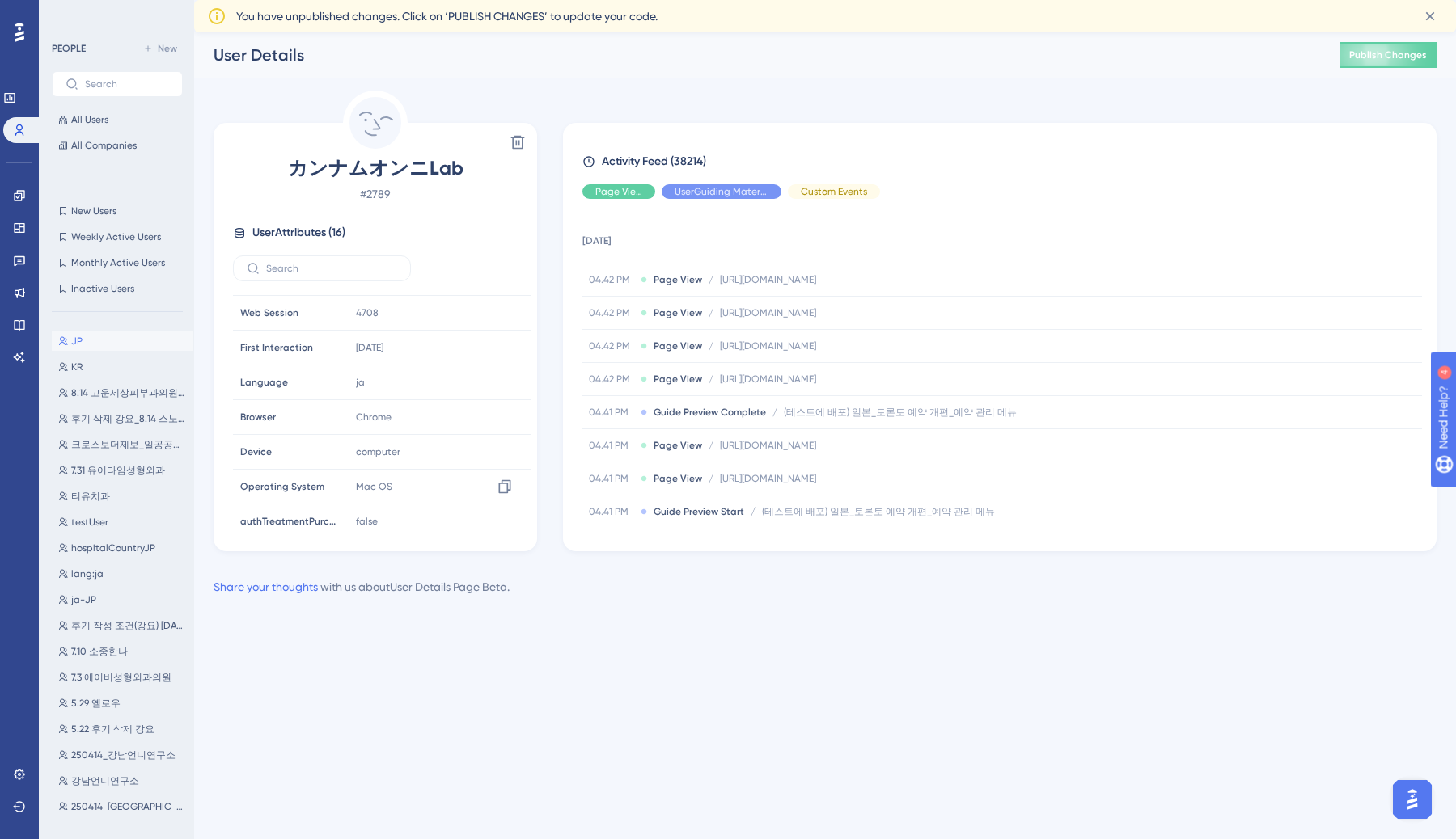
scroll to position [88, 0]
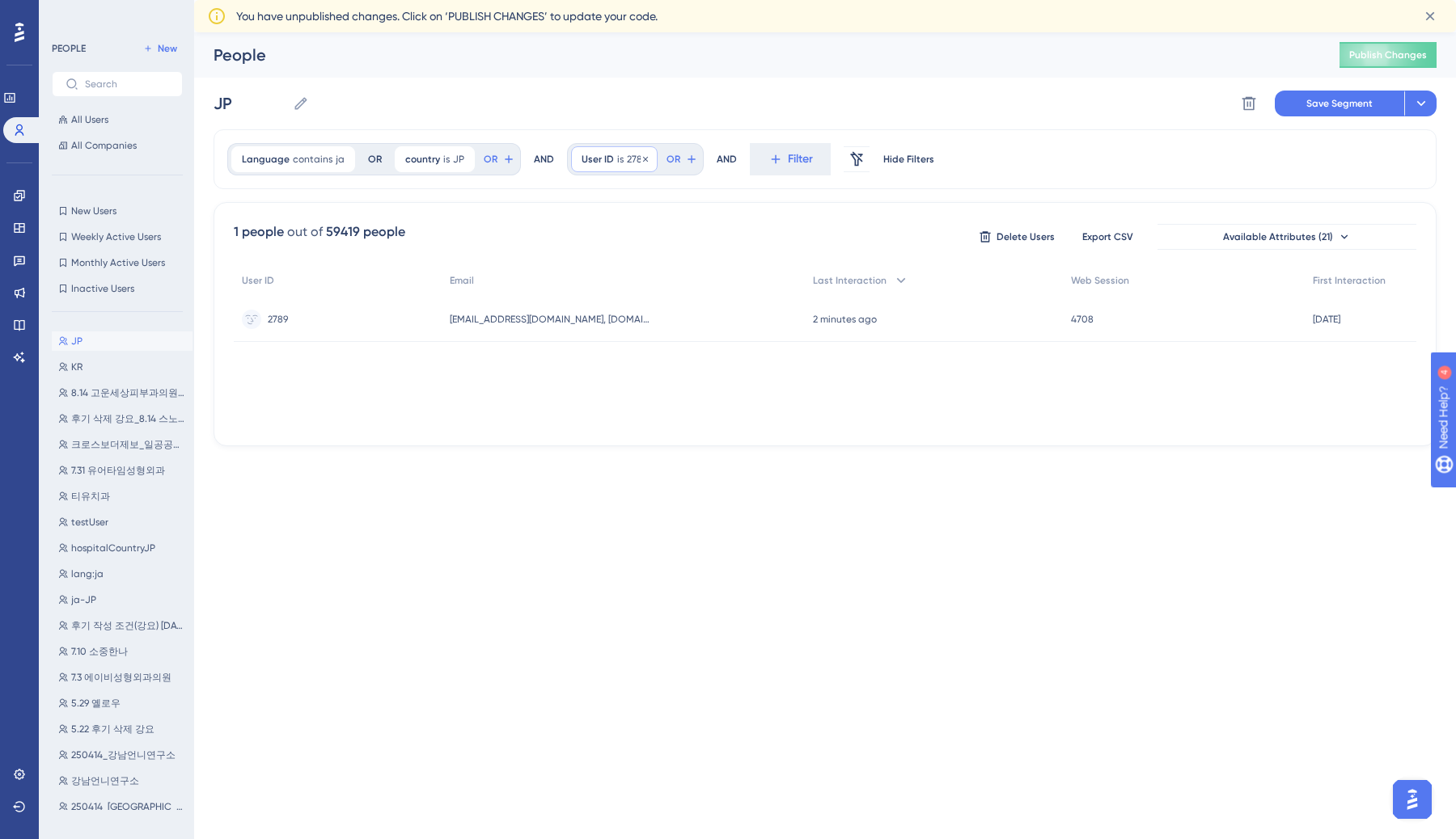
click at [627, 157] on span "2789" at bounding box center [637, 158] width 20 height 12
click at [572, 110] on div "JP JP Delete Segment Save Segment Actions" at bounding box center [825, 104] width 1224 height 52
click at [462, 156] on icon at bounding box center [463, 159] width 10 height 10
click at [330, 165] on div "Language contains ja ja Remove" at bounding box center [293, 158] width 124 height 26
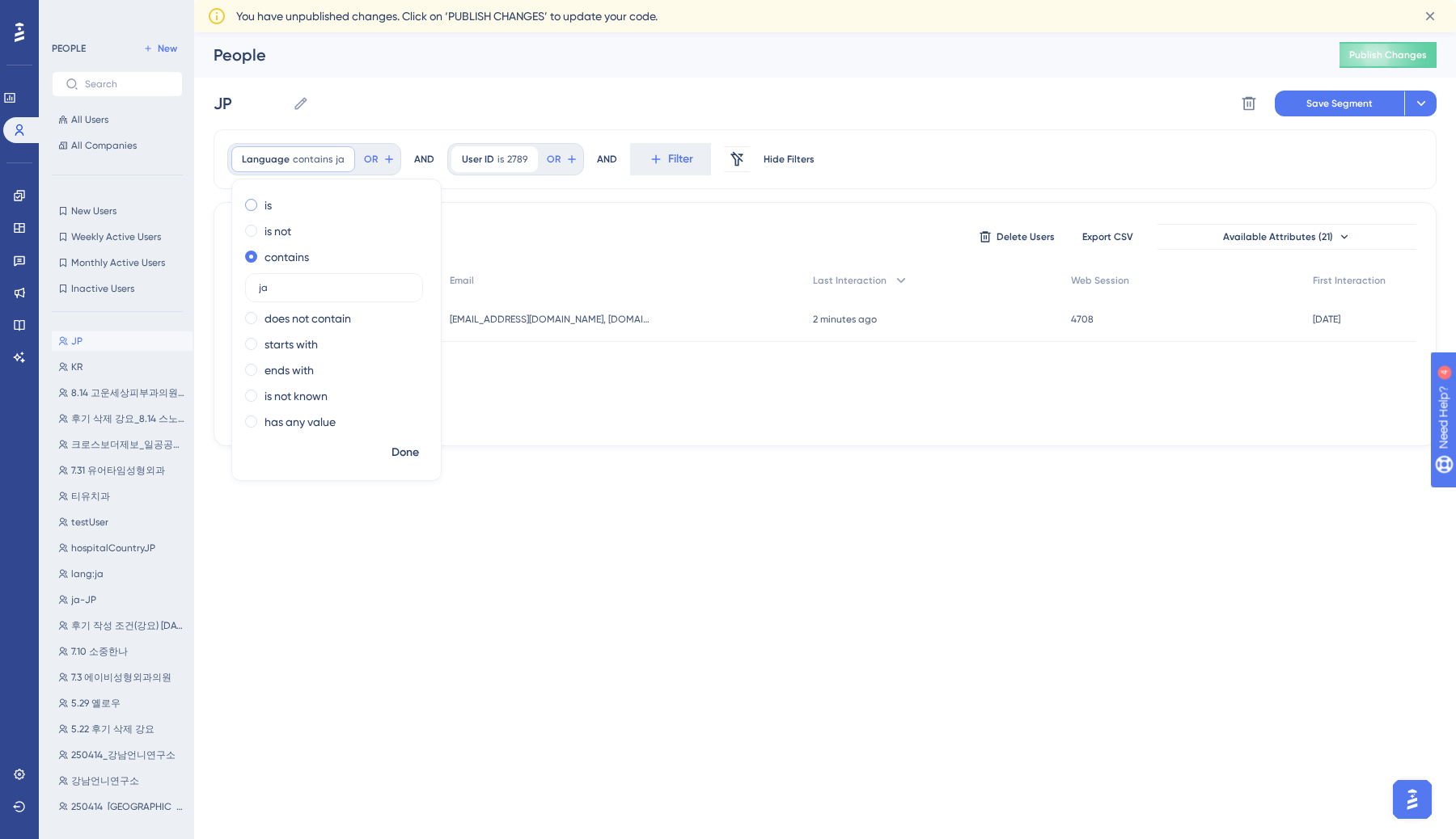
click at [279, 203] on div "is" at bounding box center [333, 205] width 177 height 19
click at [343, 159] on button "OR" at bounding box center [346, 158] width 36 height 26
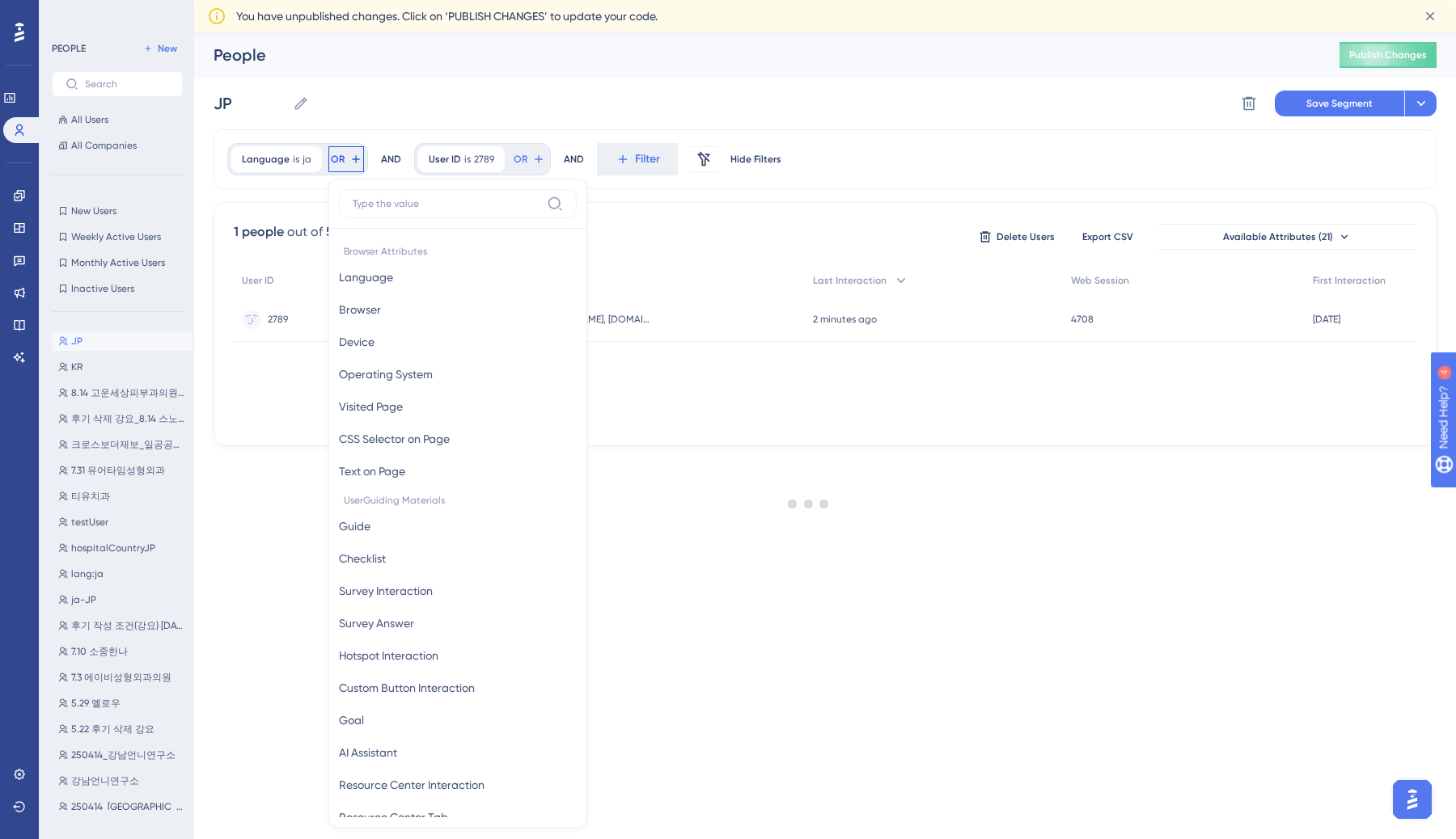
scroll to position [84, 0]
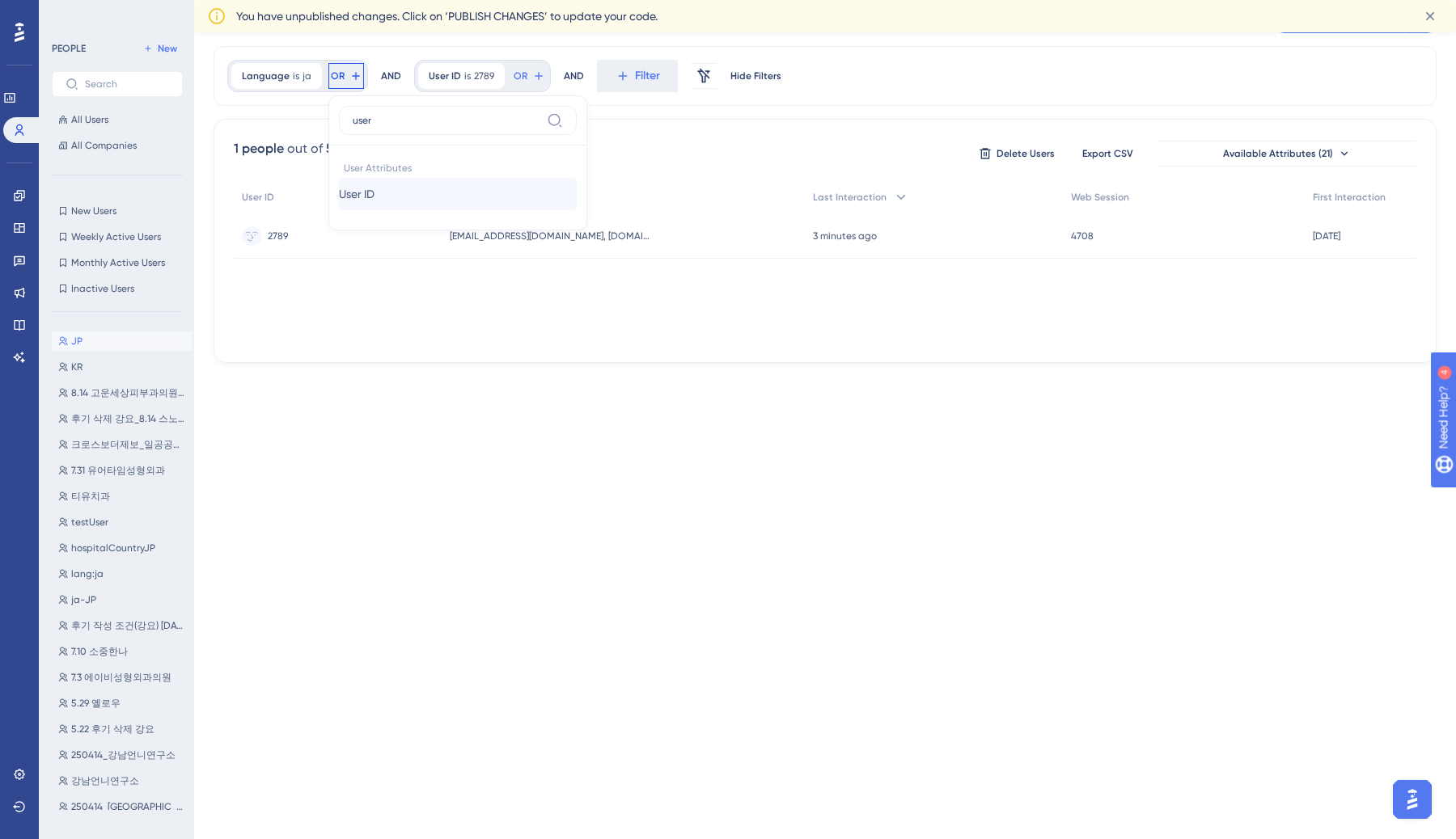
type input "user"
click at [460, 184] on button "User ID User ID" at bounding box center [458, 194] width 238 height 33
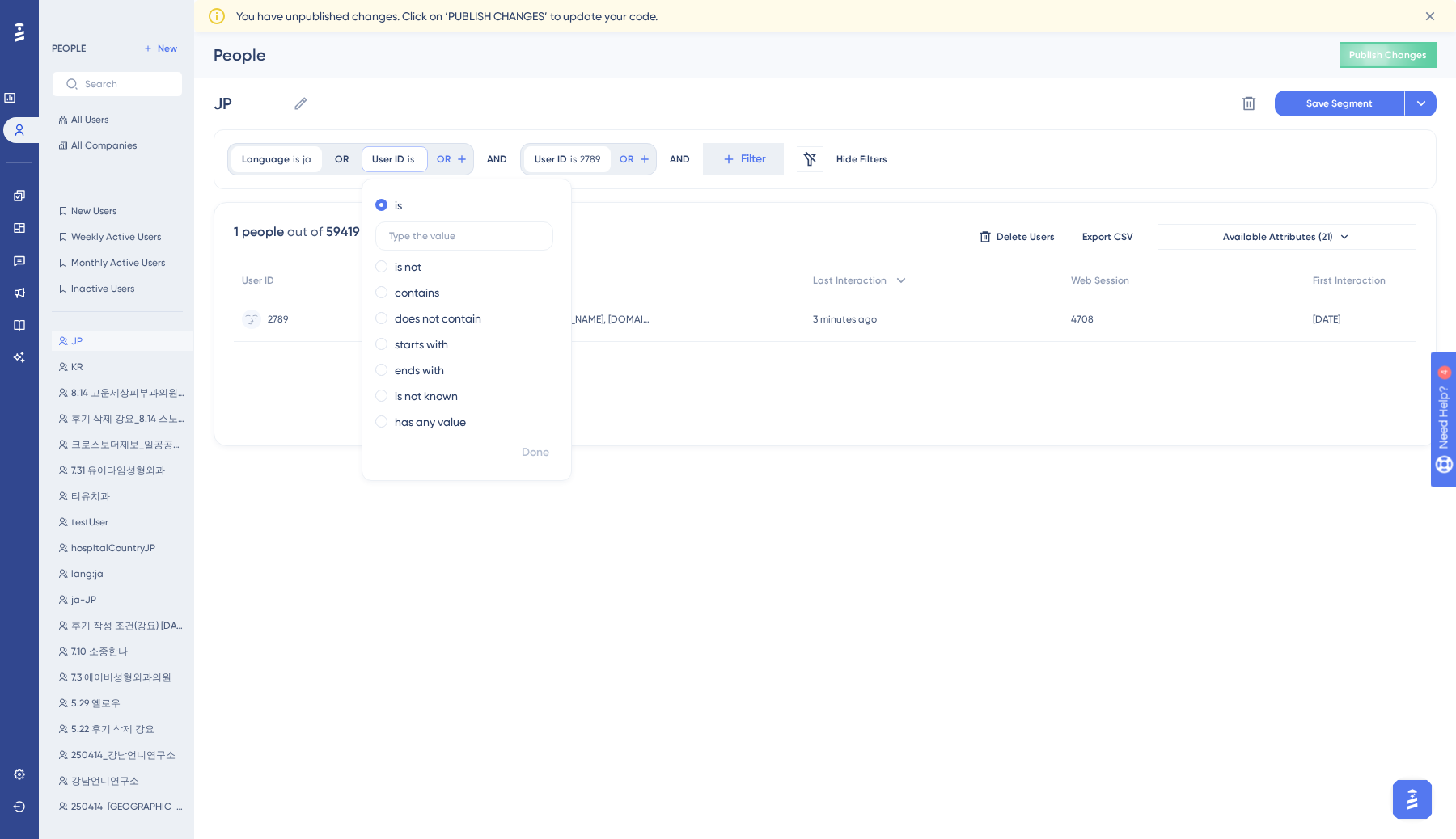
scroll to position [0, 0]
type input "2789"
click at [531, 450] on span "Done" at bounding box center [535, 453] width 28 height 19
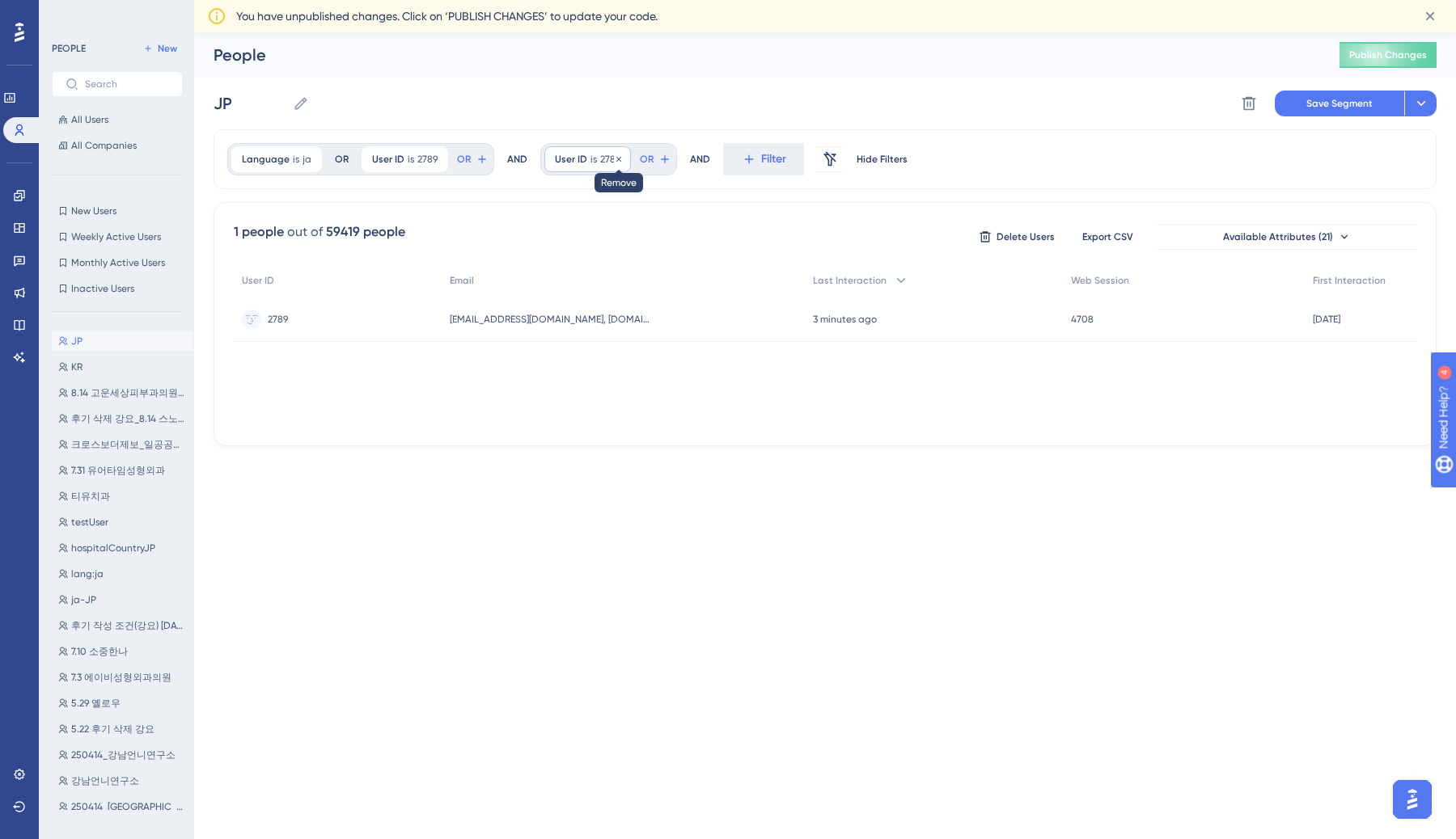
click at [617, 156] on icon at bounding box center [619, 159] width 10 height 10
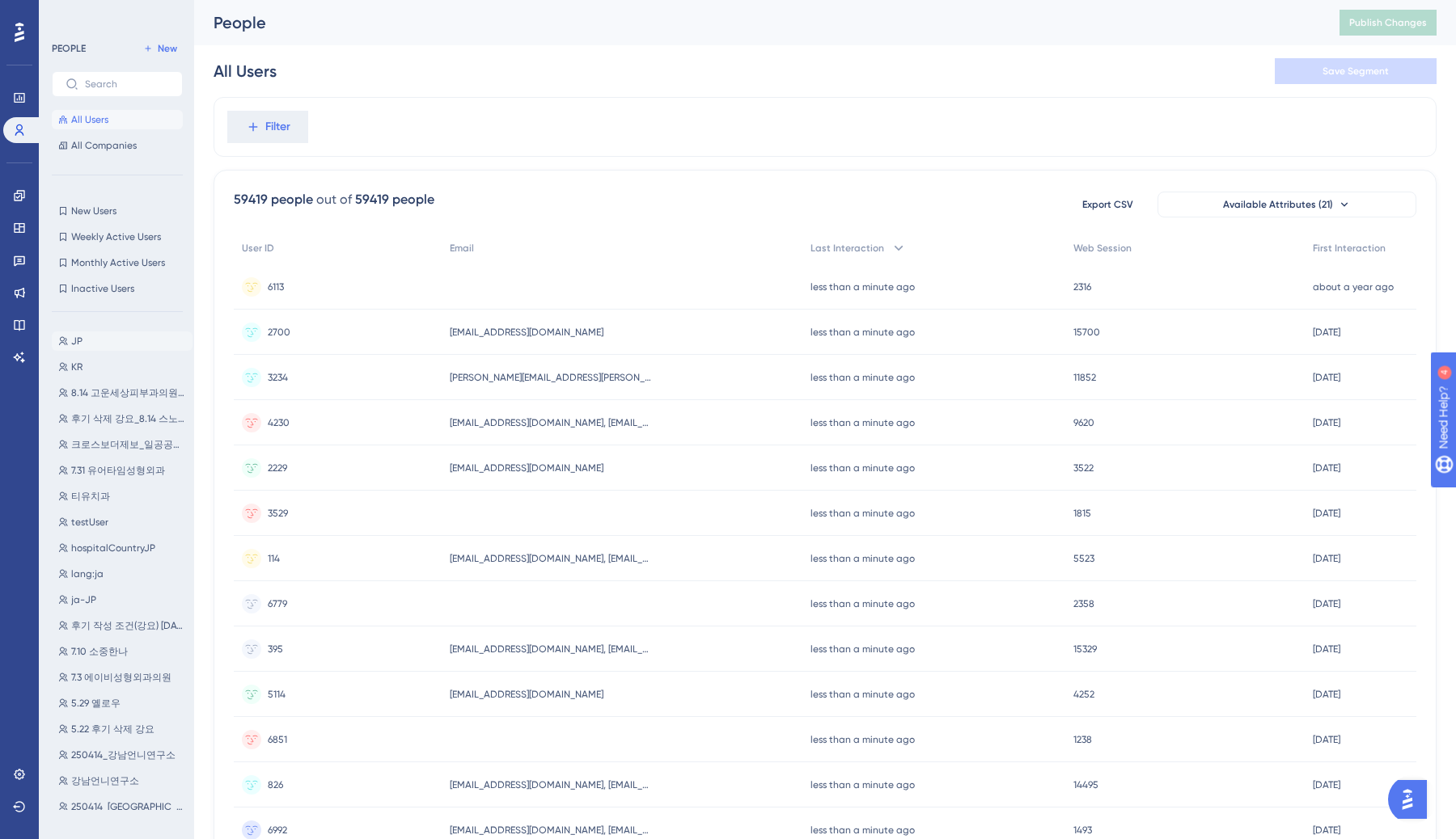
click at [122, 343] on button "JP JP" at bounding box center [122, 341] width 141 height 19
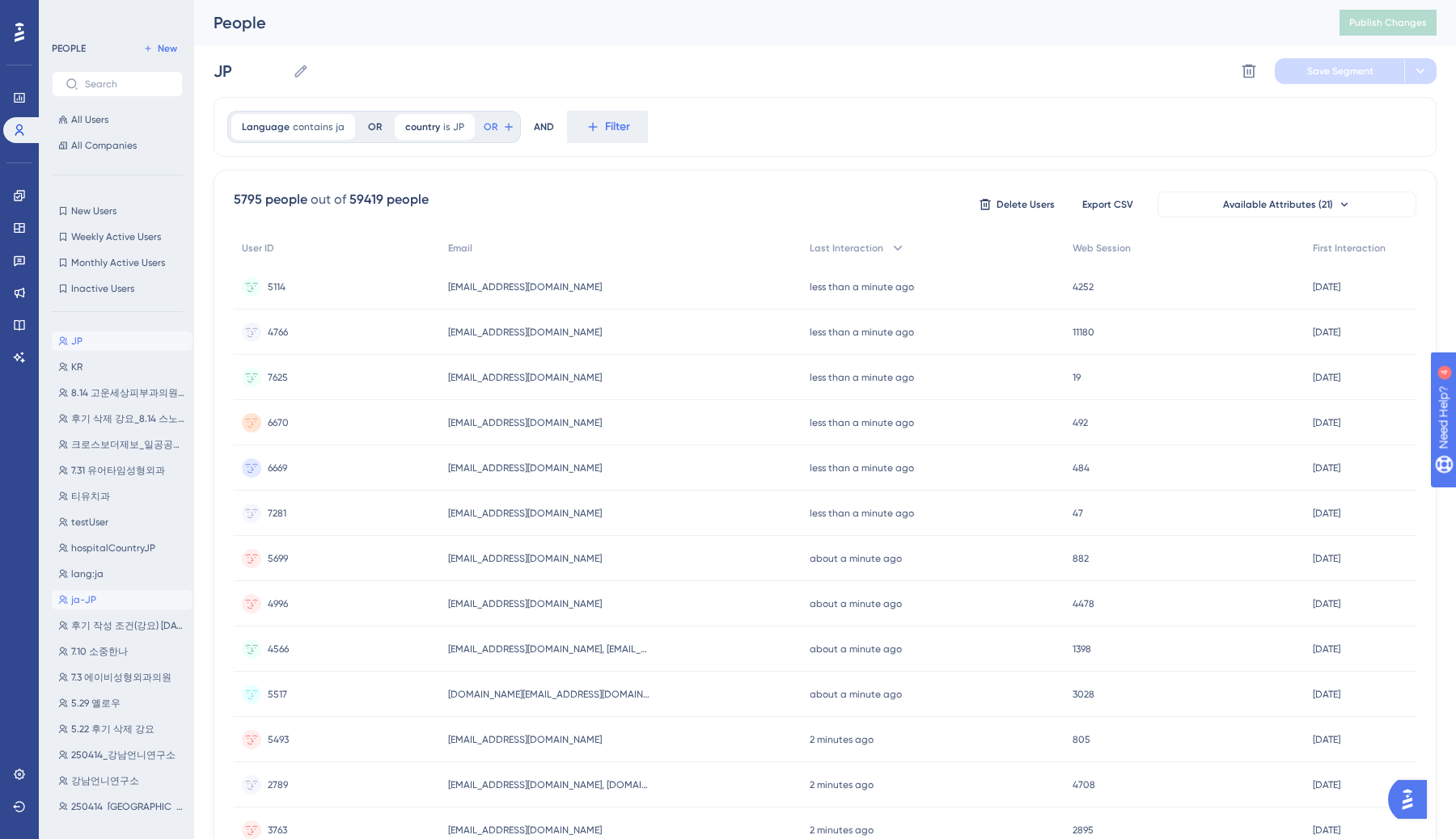
click at [97, 602] on button "ja-JP ja-JP" at bounding box center [122, 600] width 141 height 19
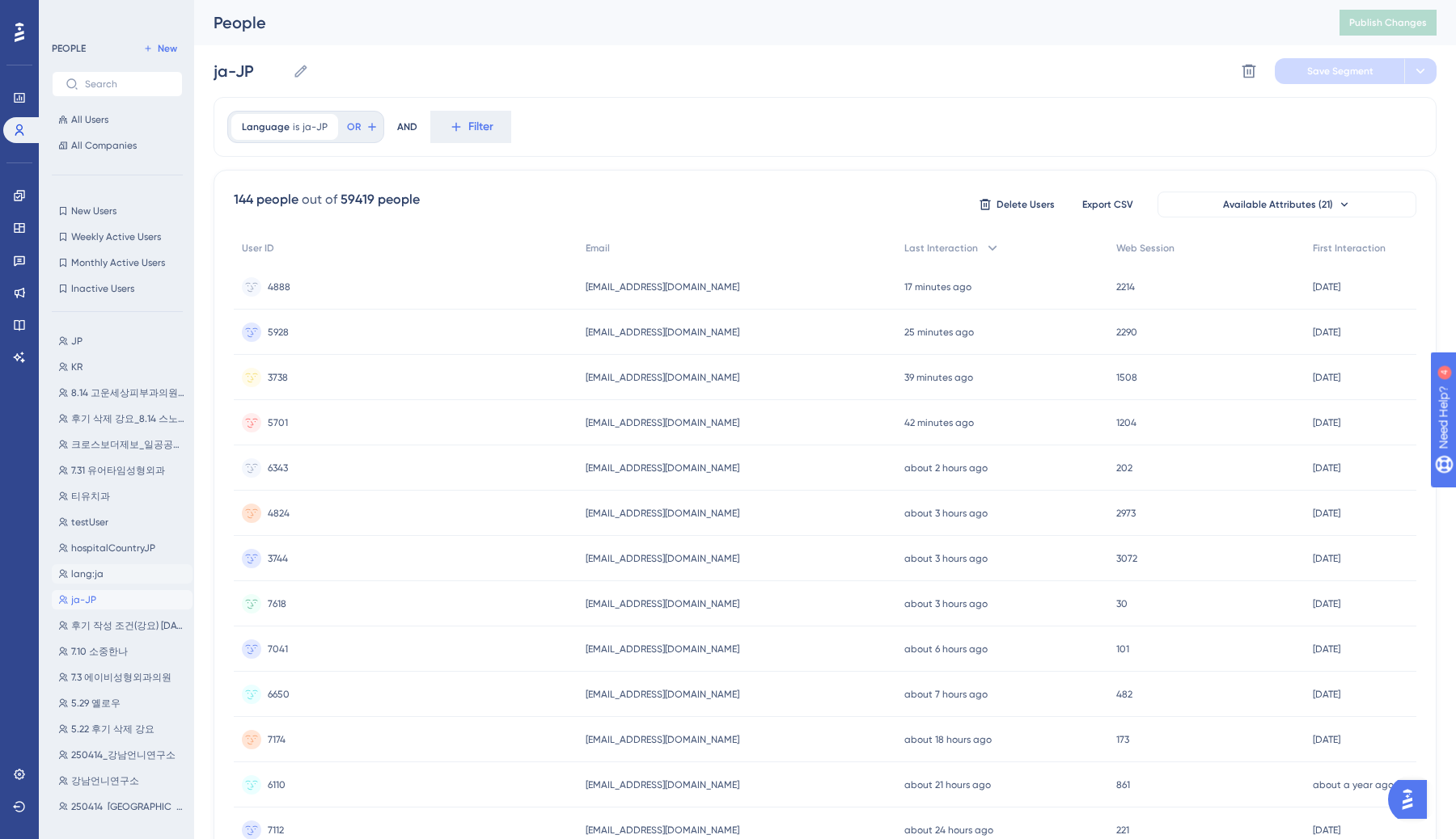
click at [107, 577] on button "lang:ja lang:ja" at bounding box center [122, 574] width 141 height 19
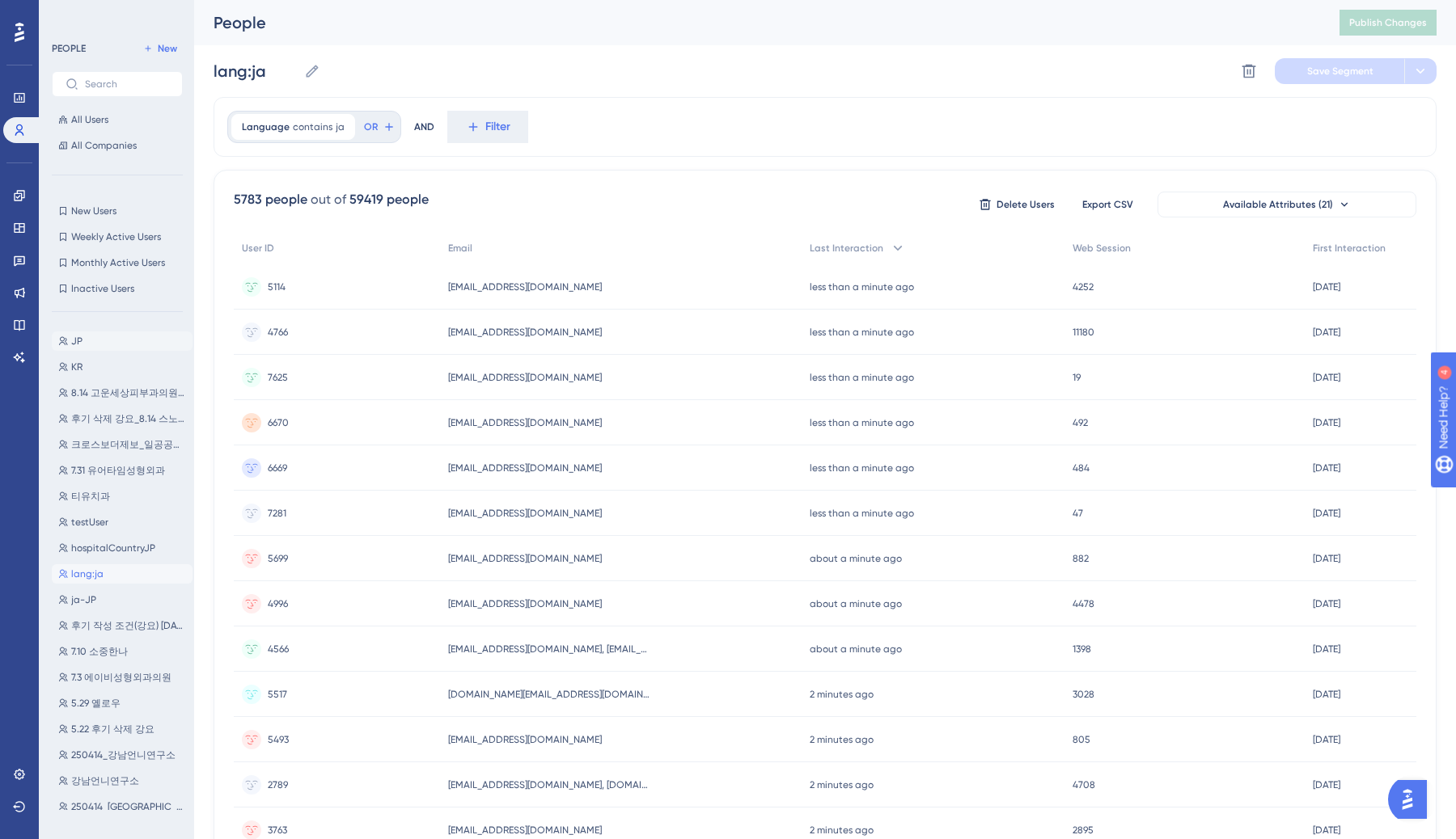
click at [116, 336] on button "JP JP" at bounding box center [122, 341] width 141 height 19
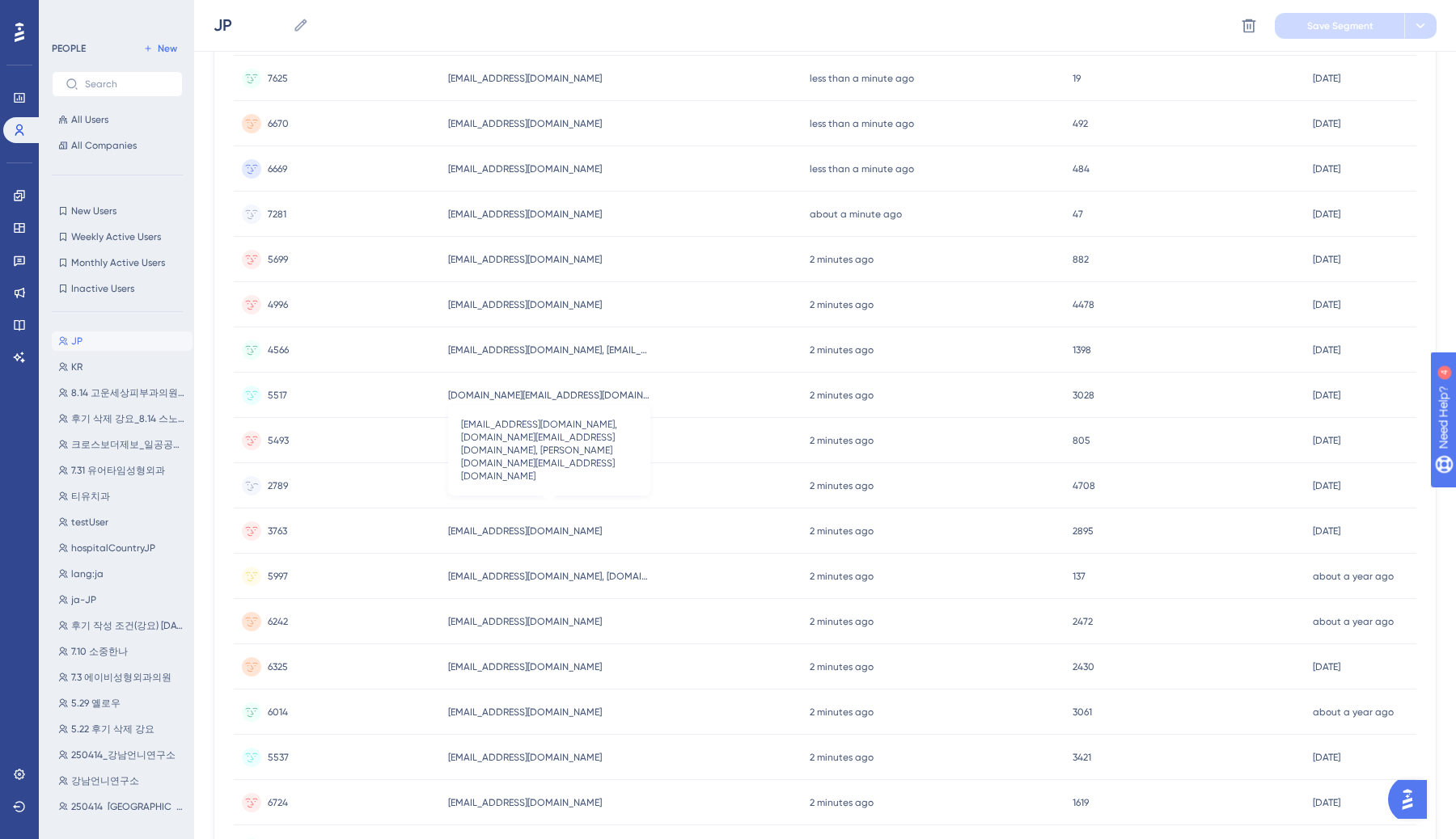
scroll to position [330, 0]
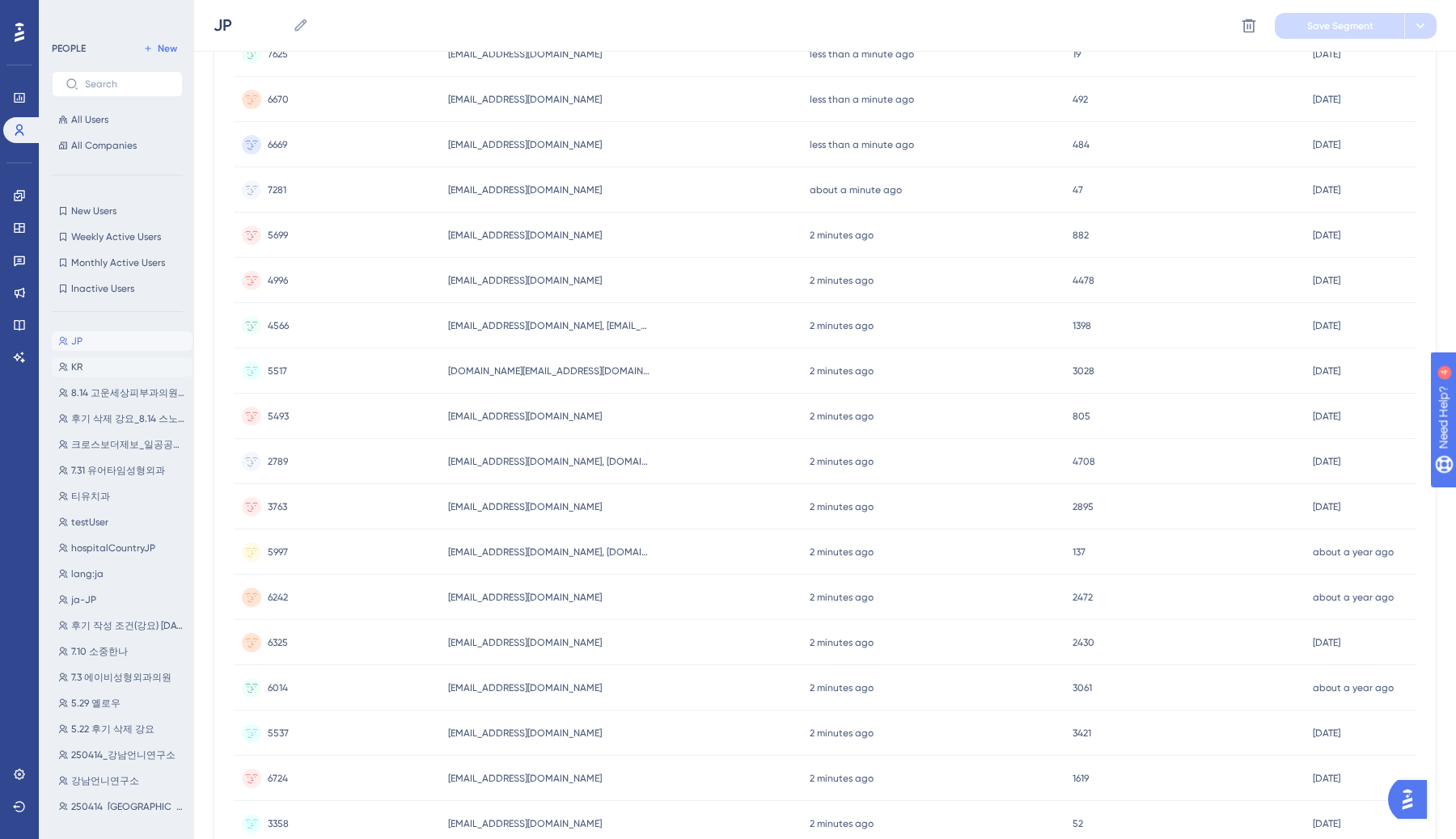
click at [77, 364] on span "KR" at bounding box center [77, 367] width 12 height 12
type input "KR"
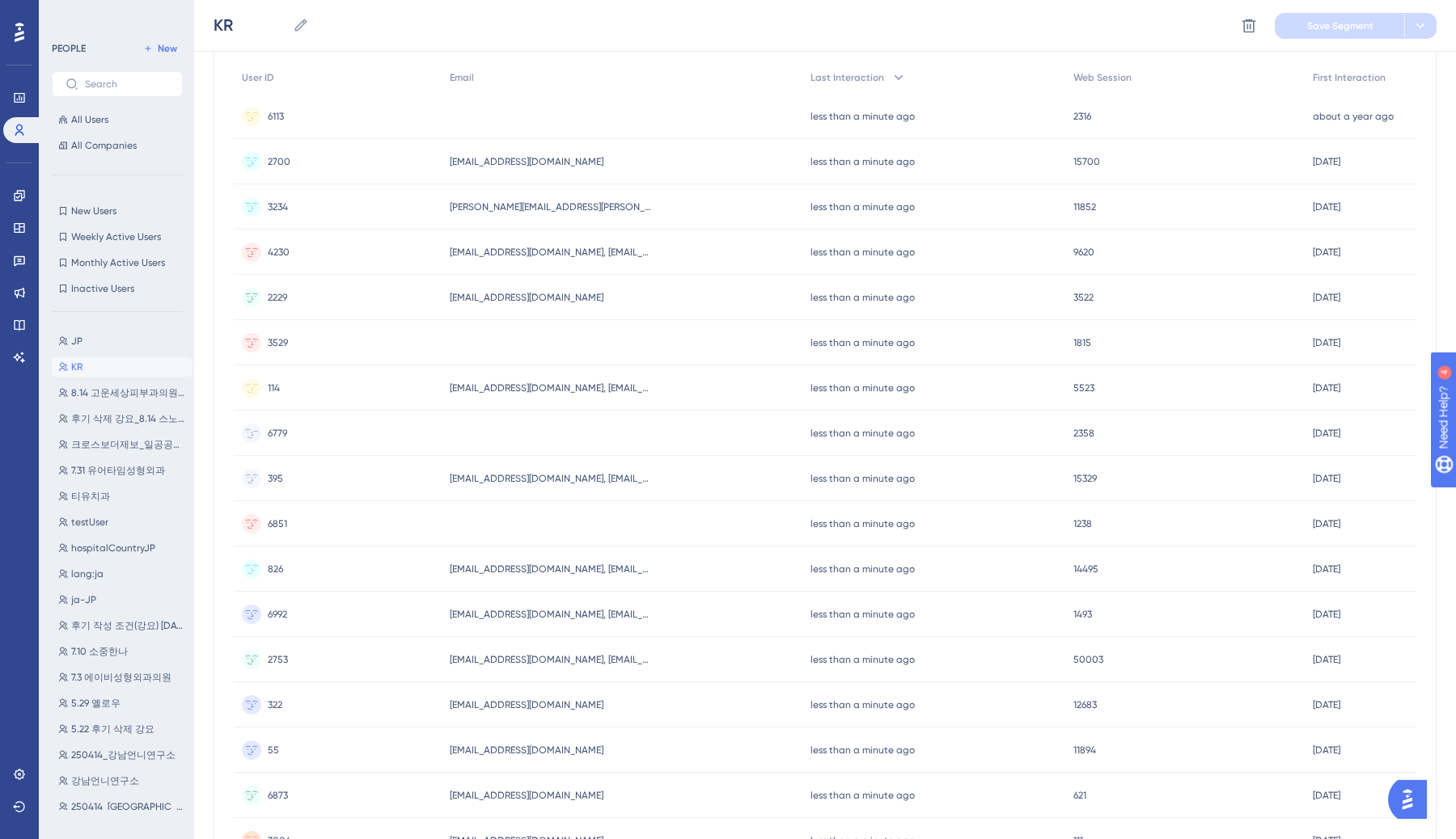
scroll to position [0, 0]
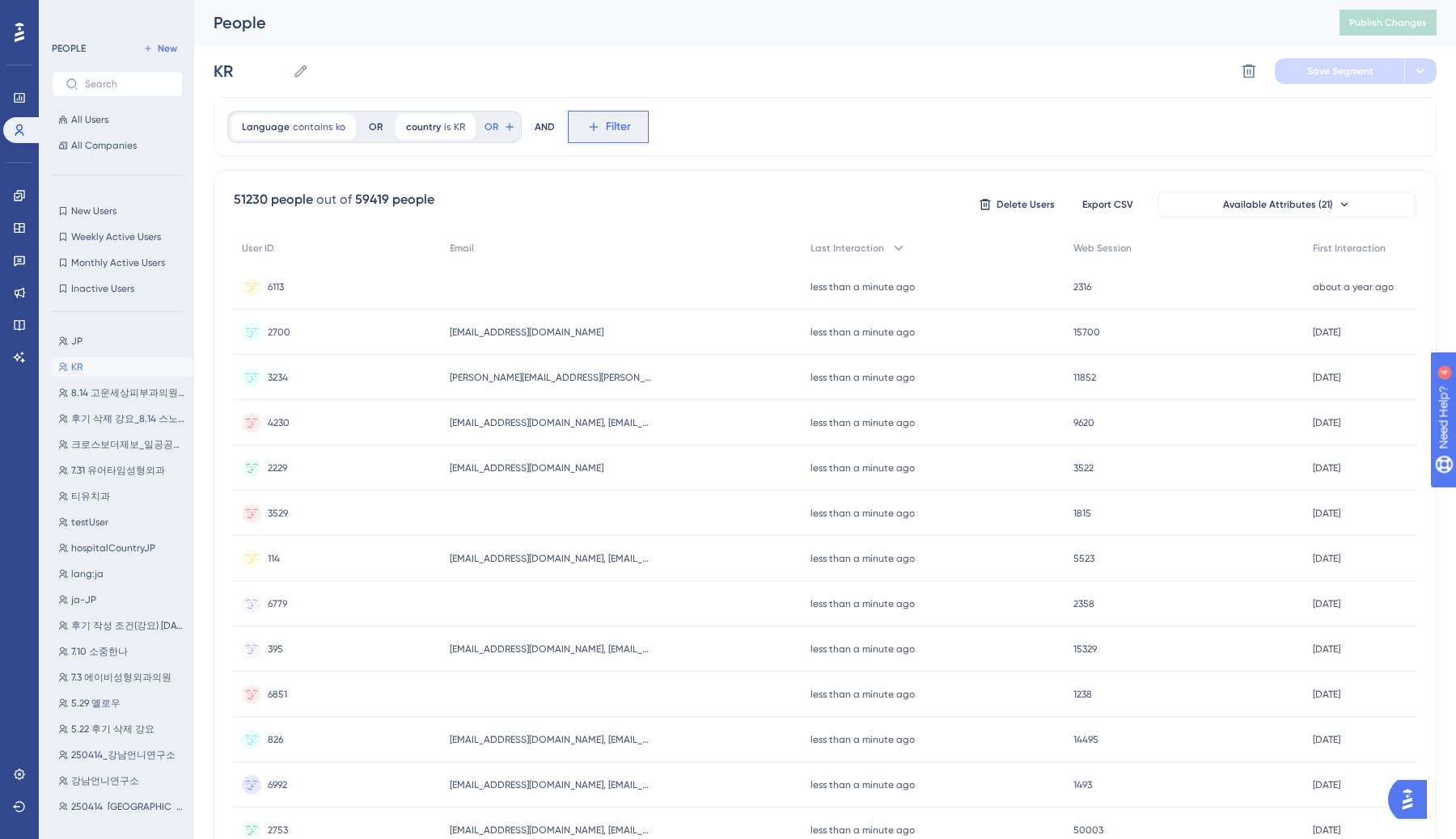
click at [615, 133] on span "Filter" at bounding box center [619, 127] width 25 height 19
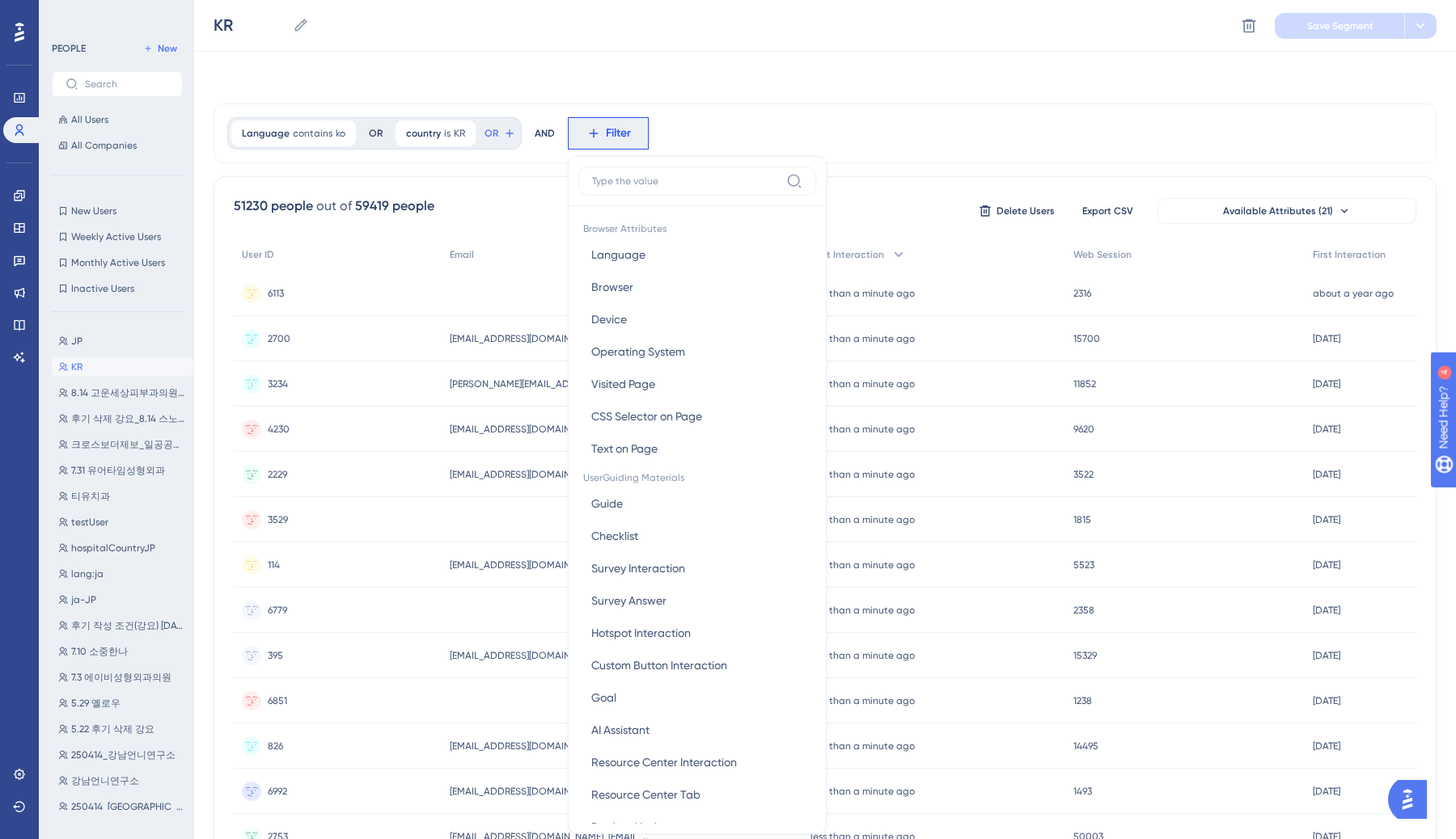
scroll to position [69, 0]
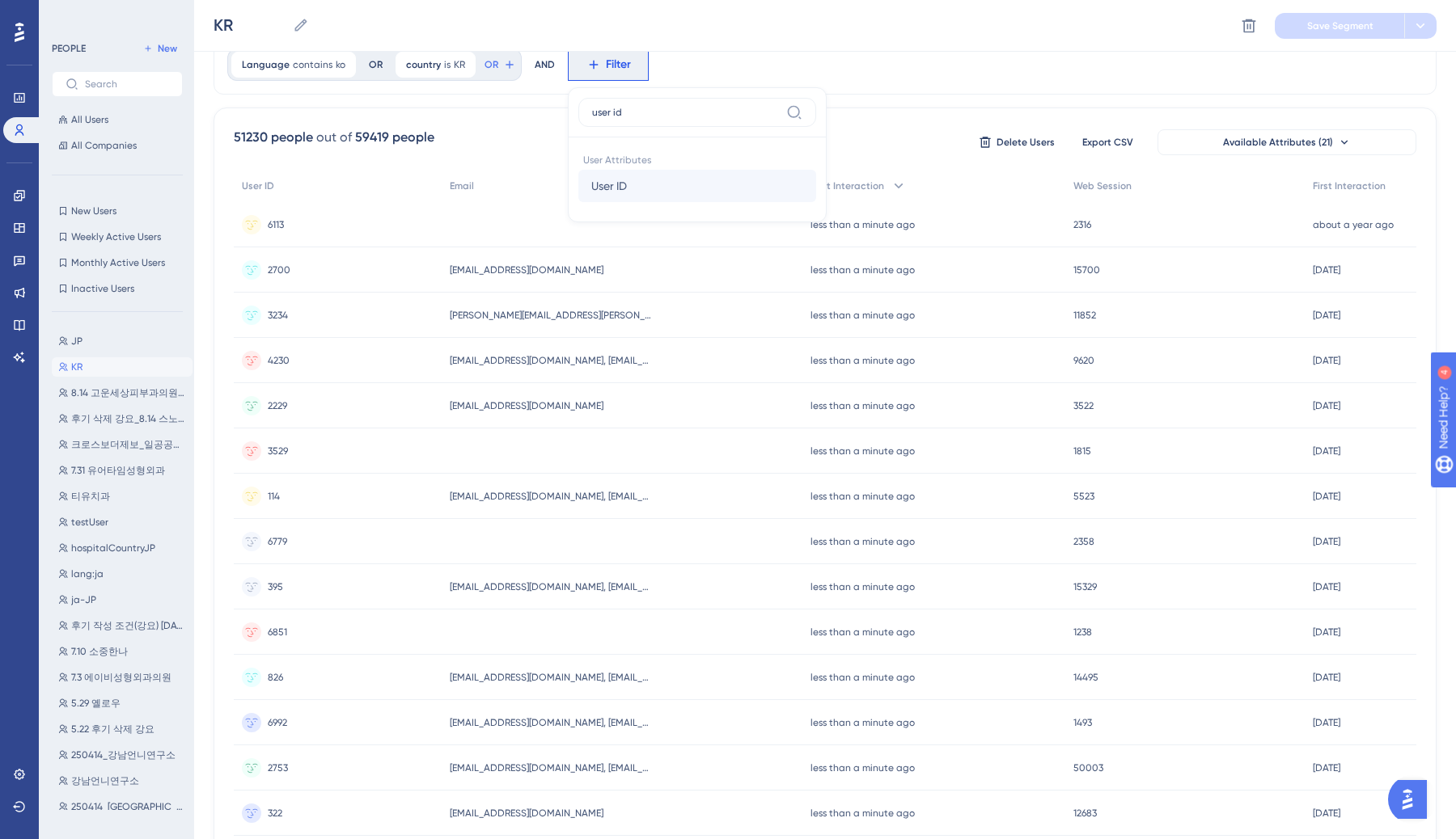
type input "user id"
click at [617, 171] on button "User ID User ID" at bounding box center [697, 186] width 238 height 33
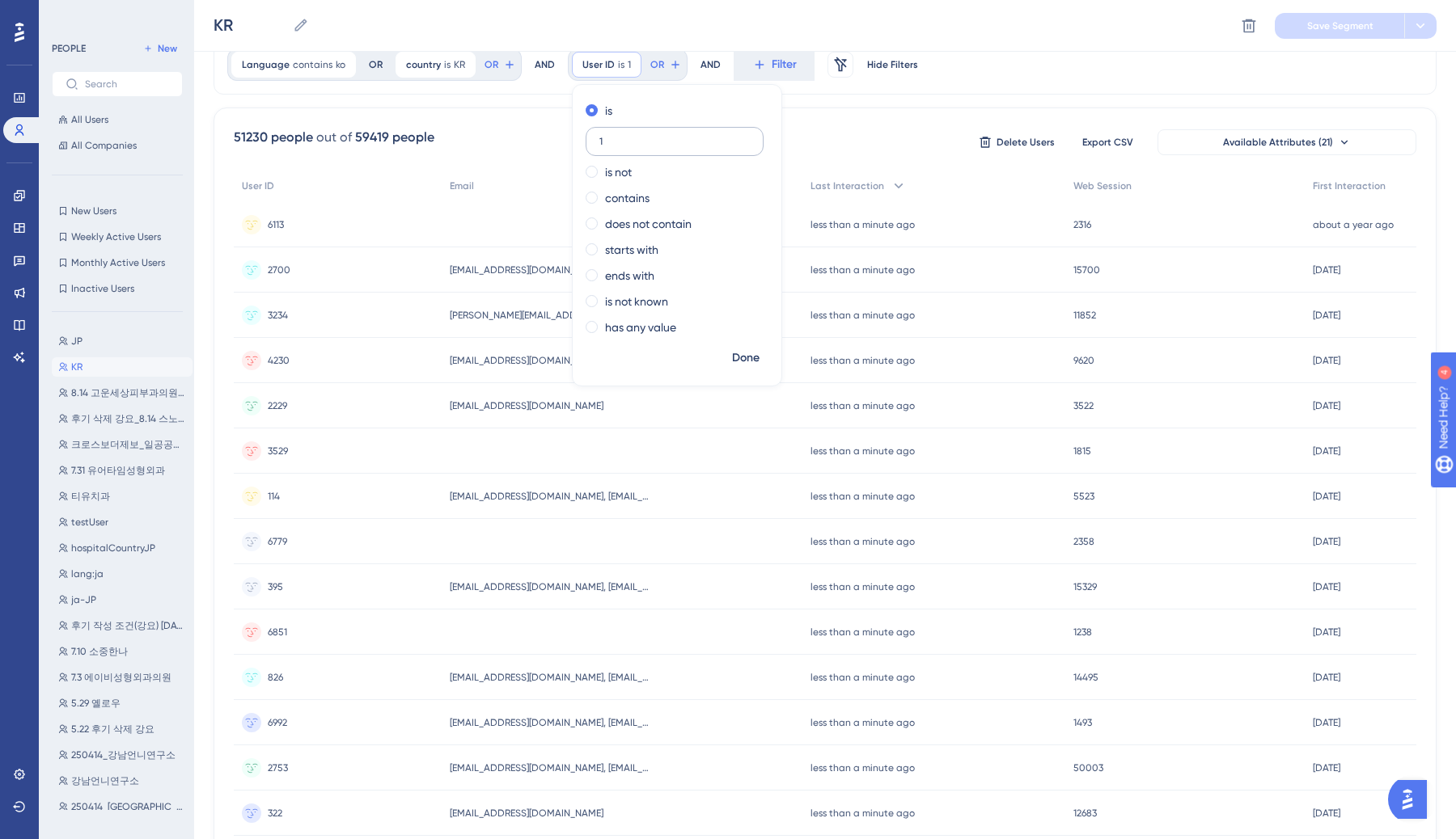
type input "1"
click at [748, 353] on span "Done" at bounding box center [745, 358] width 28 height 19
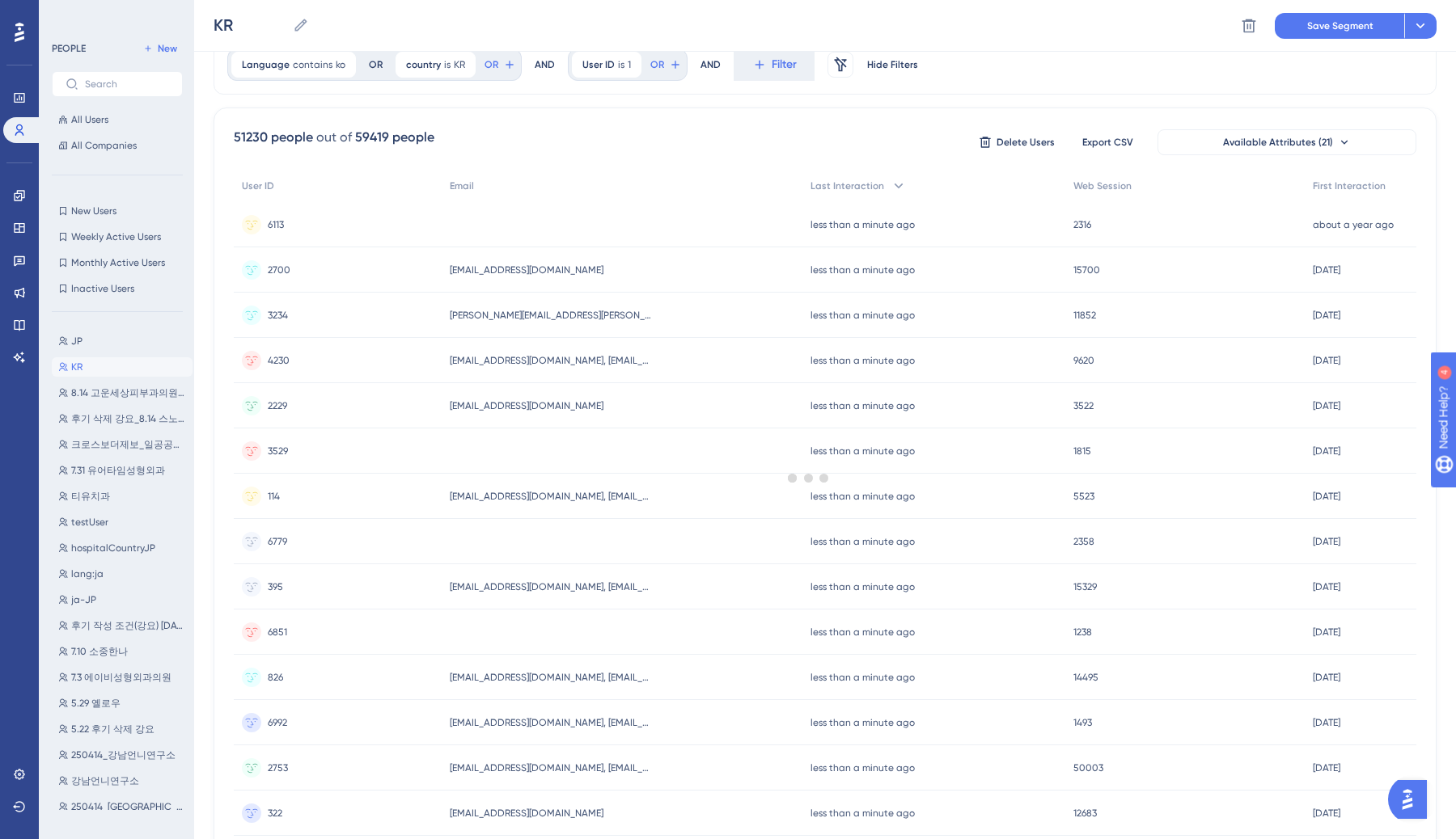
scroll to position [0, 0]
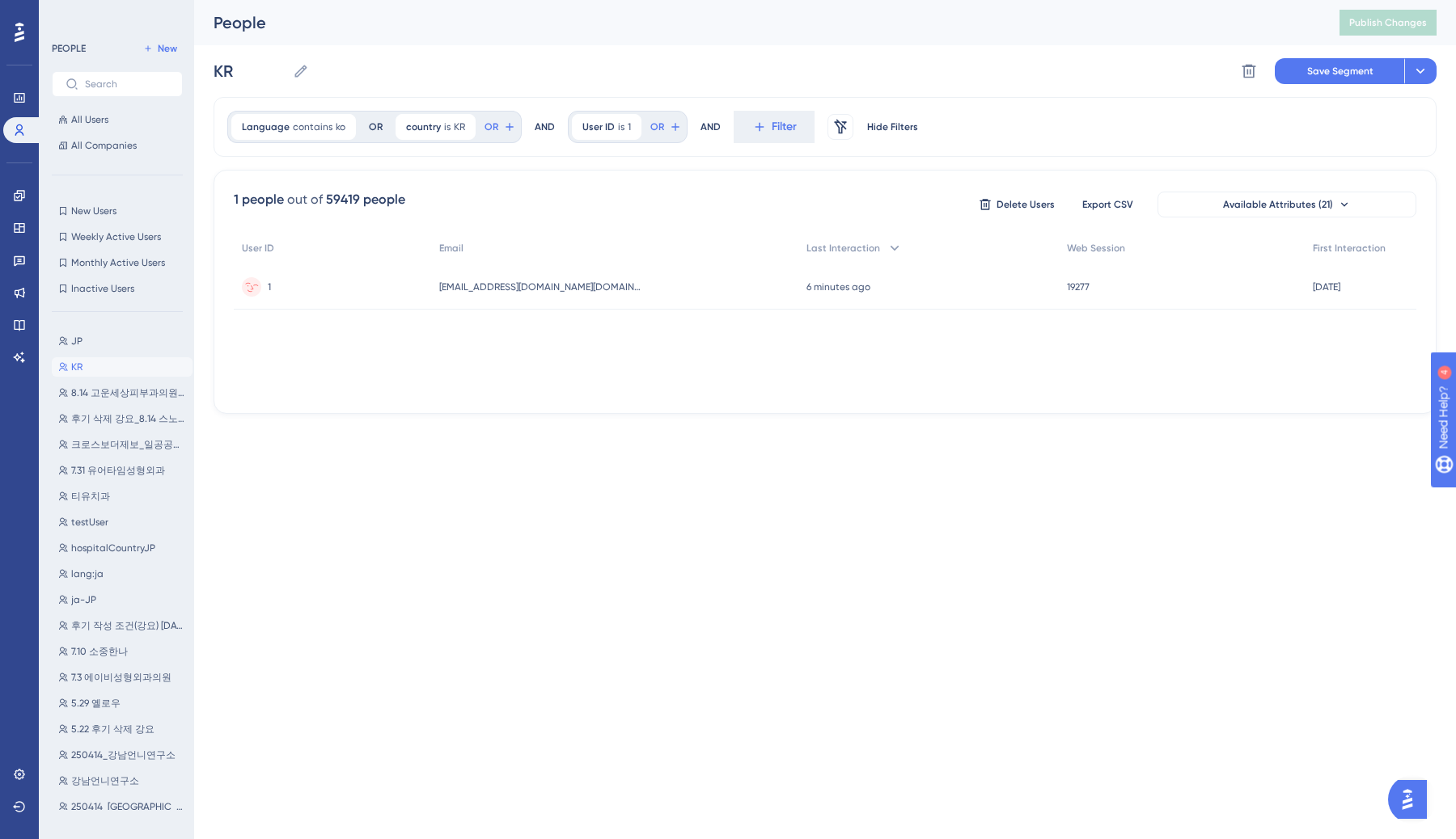
click at [272, 284] on div "1 1" at bounding box center [332, 286] width 198 height 45
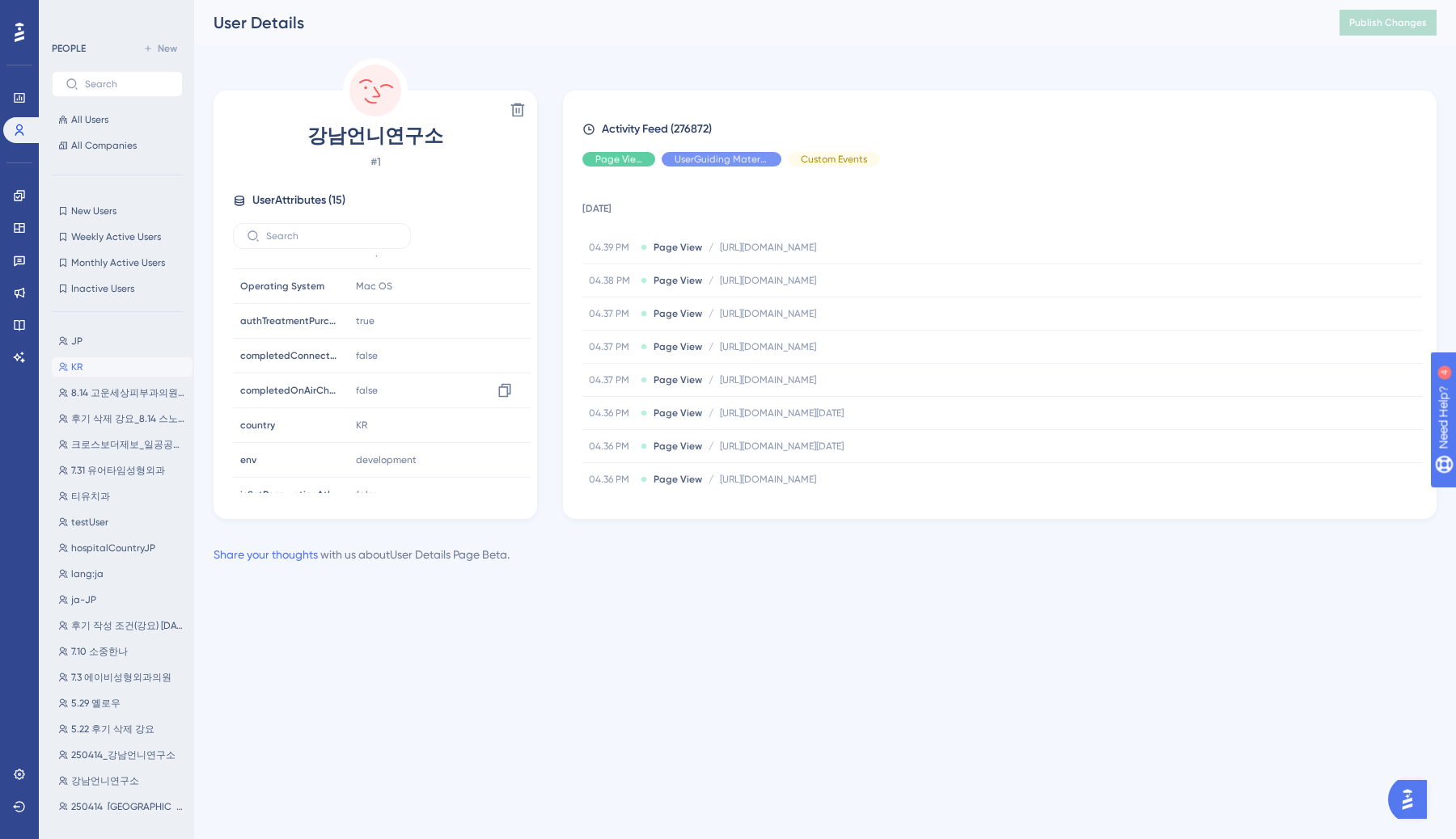
scroll to position [284, 0]
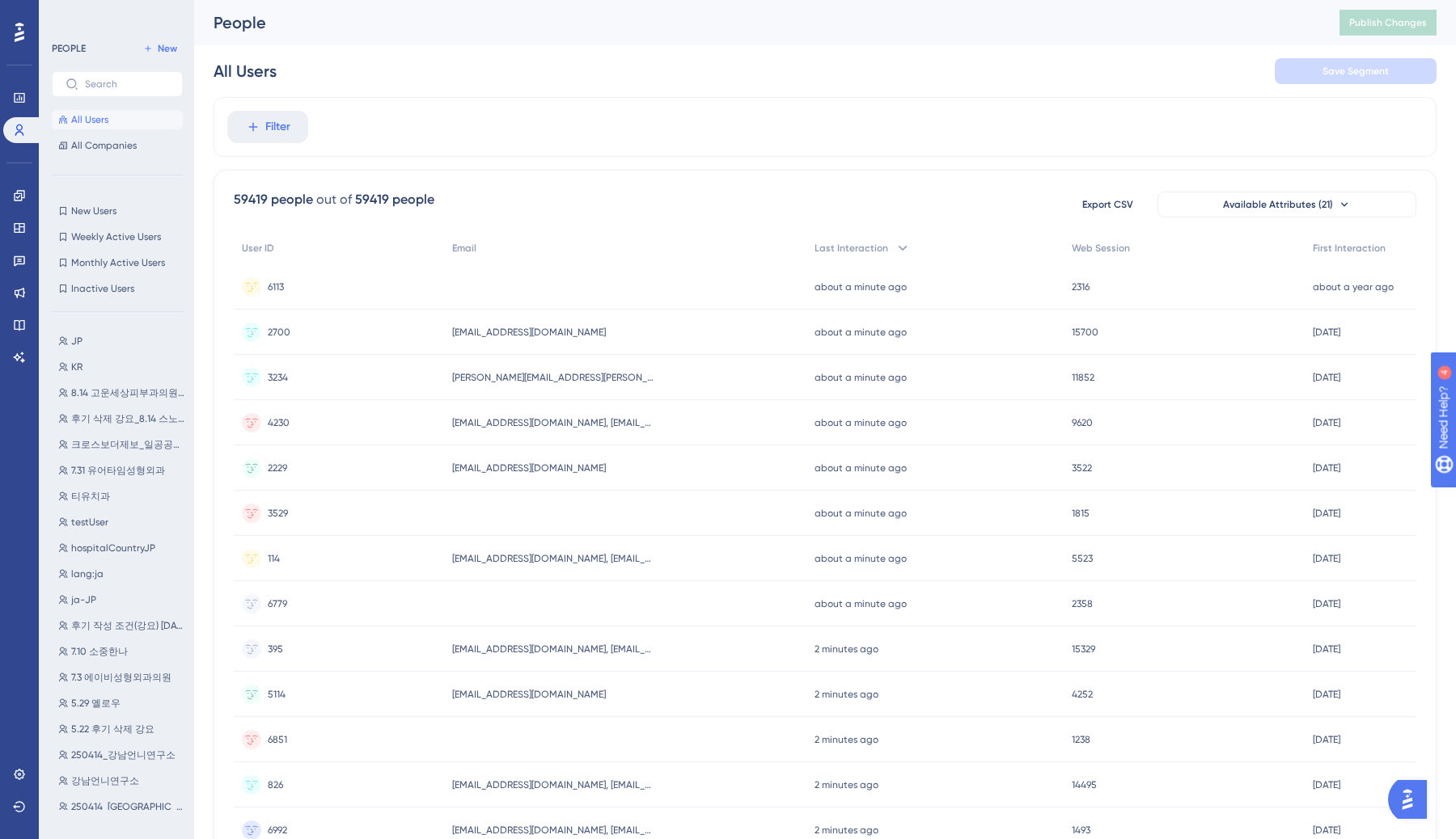
click at [101, 123] on span "All Users" at bounding box center [89, 119] width 37 height 12
click at [109, 369] on button "KR KR" at bounding box center [122, 367] width 141 height 19
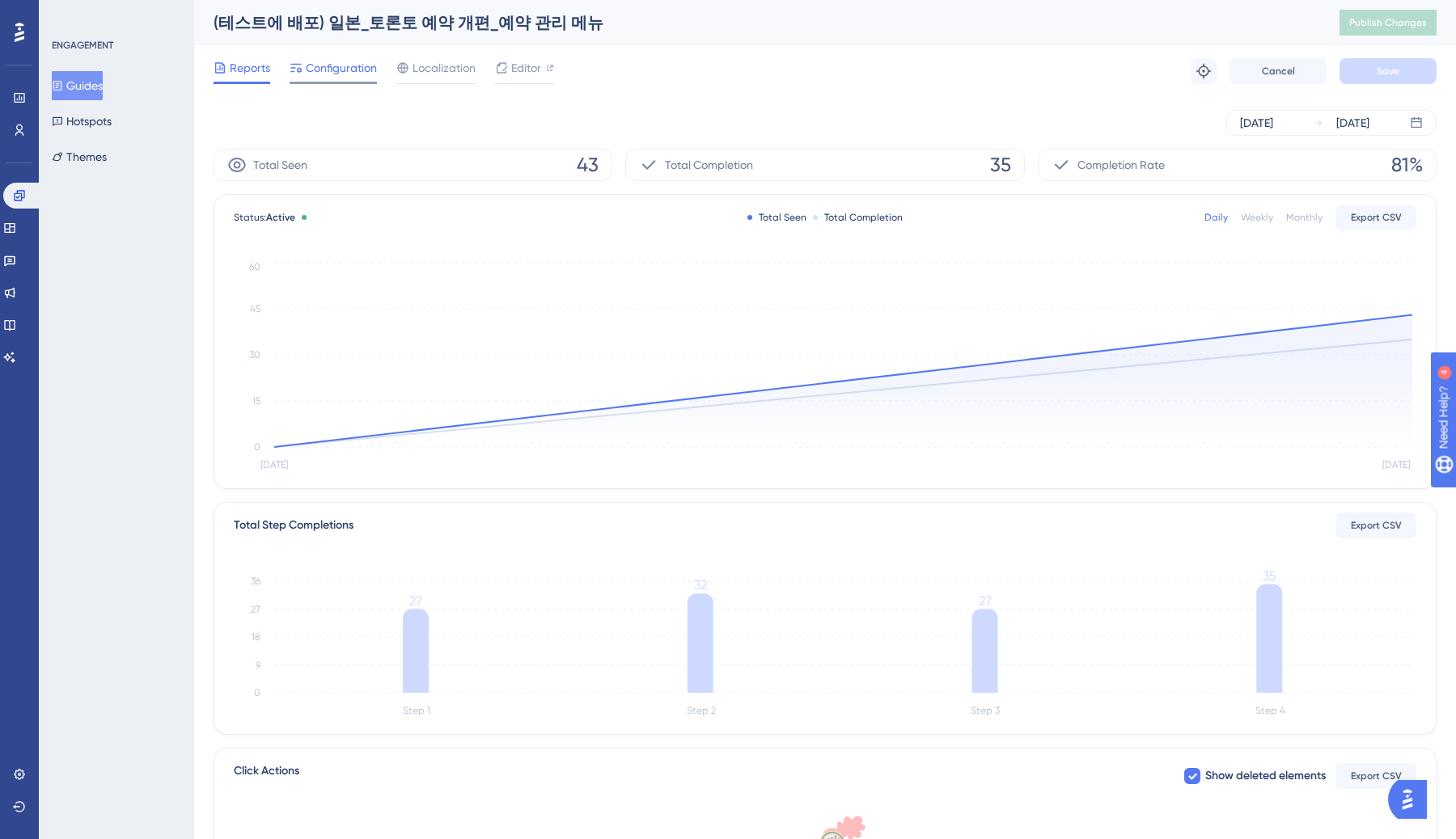
click at [356, 75] on span "Configuration" at bounding box center [341, 68] width 71 height 19
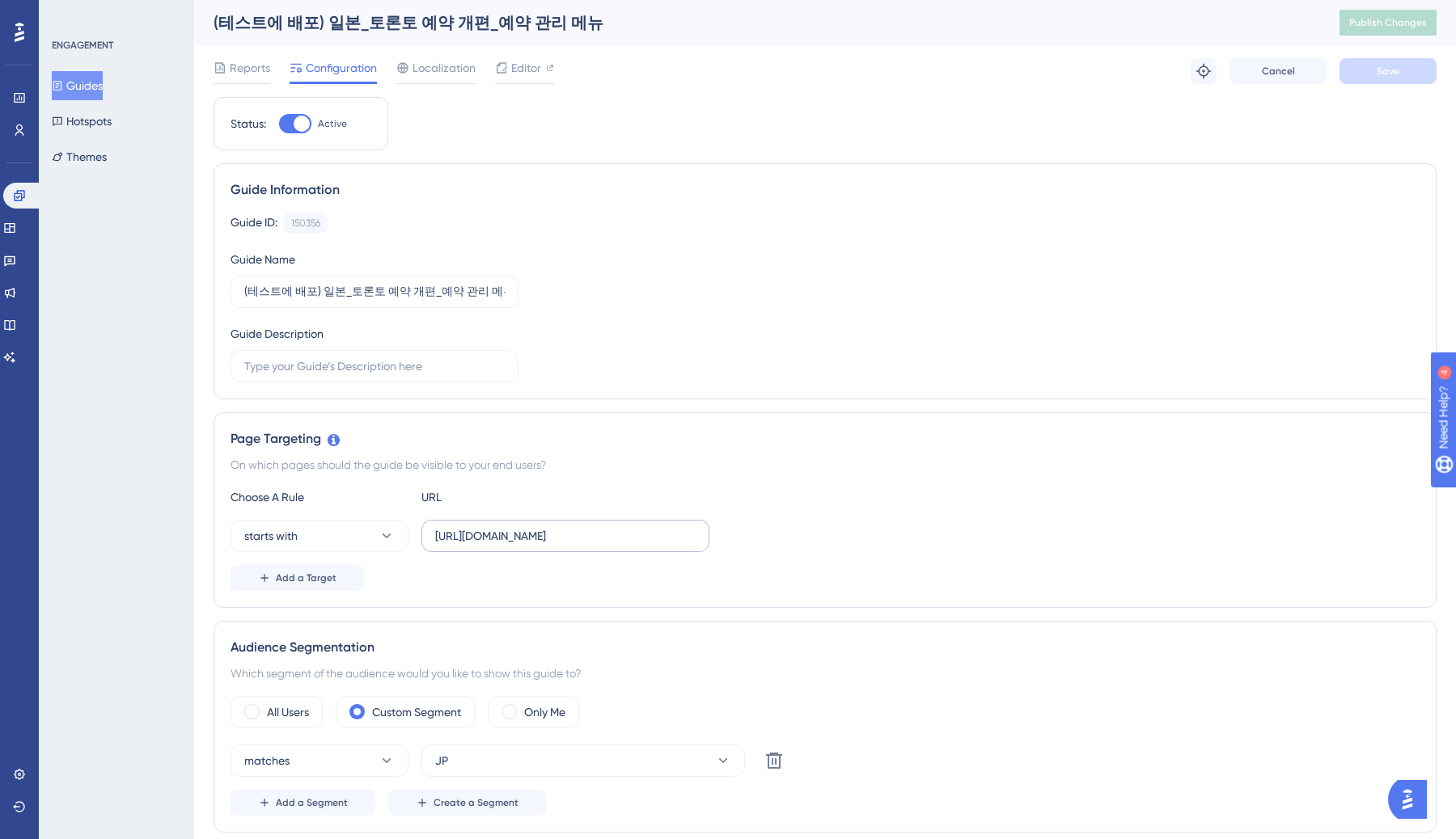
click at [513, 521] on label "https://partner.test.gangnamunni.com/booking/slot-availabilities" at bounding box center [566, 537] width 288 height 33
click at [513, 527] on input "https://partner.test.gangnamunni.com/booking/slot-availabilities" at bounding box center [565, 536] width 260 height 18
click at [532, 536] on input "https://partner.test.gangnamunni.com/booking/slot-availabilities" at bounding box center [565, 536] width 260 height 18
click at [559, 550] on label "https://partner.test.gangnamunni.com/booking/slot-availabilities" at bounding box center [566, 537] width 288 height 33
click at [559, 545] on input "https://partner.test.gangnamunni.com/booking/slot-availabilities" at bounding box center [565, 536] width 260 height 18
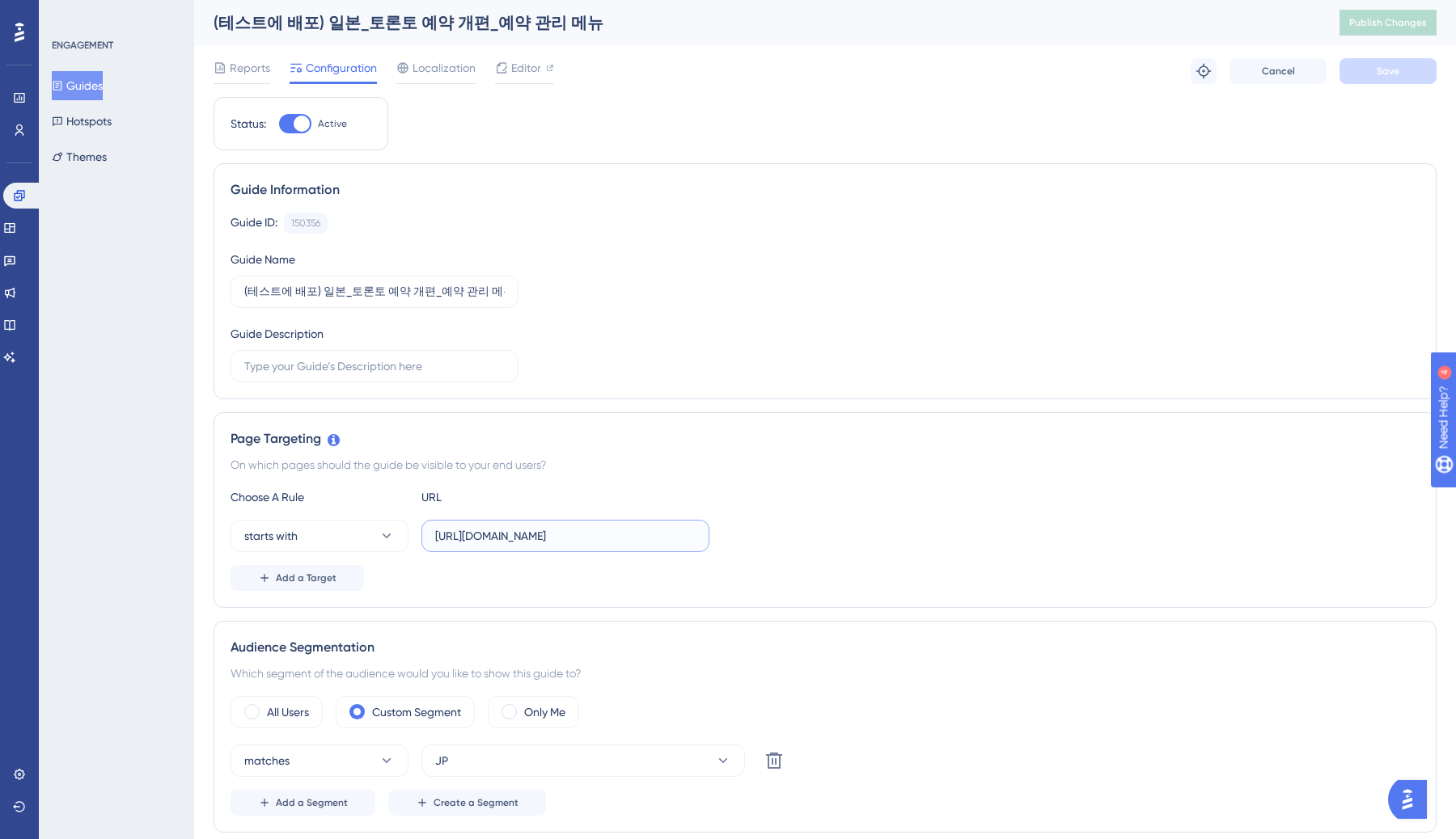
scroll to position [0, 85]
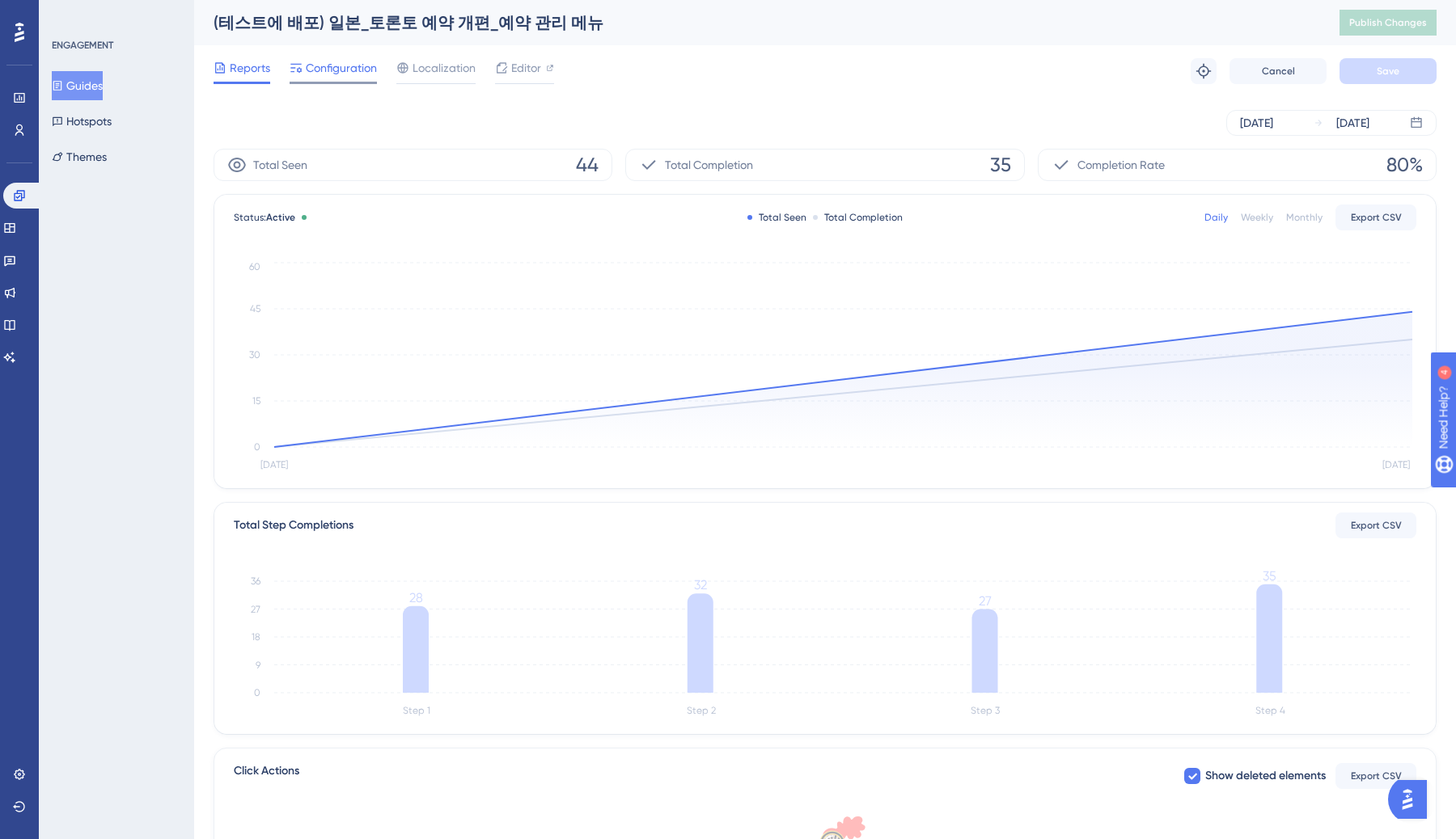
click at [306, 68] on span "Configuration" at bounding box center [341, 68] width 71 height 19
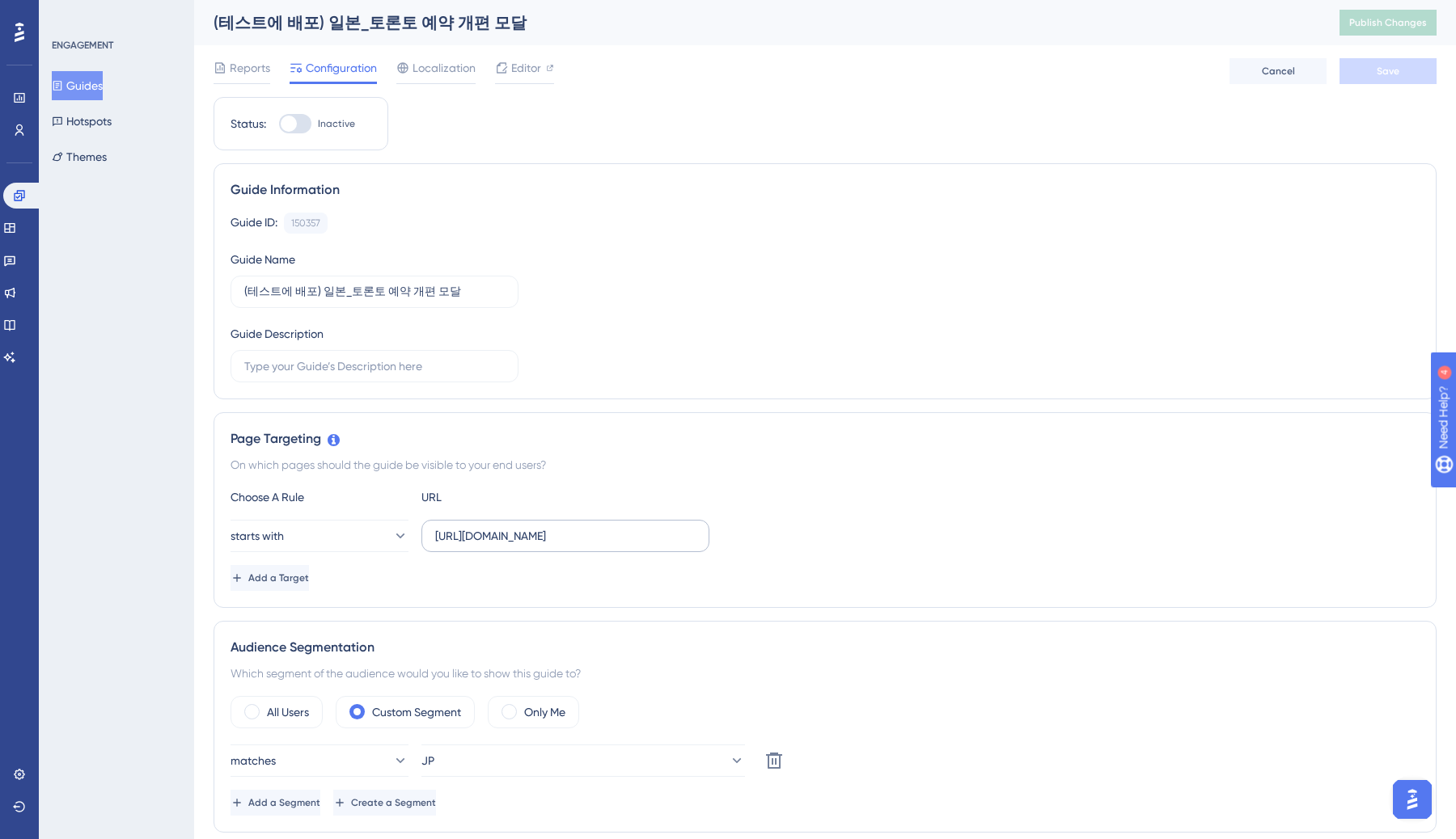
click at [513, 521] on label "[URL][DOMAIN_NAME]" at bounding box center [566, 537] width 288 height 33
click at [513, 527] on input "[URL][DOMAIN_NAME]" at bounding box center [565, 536] width 260 height 18
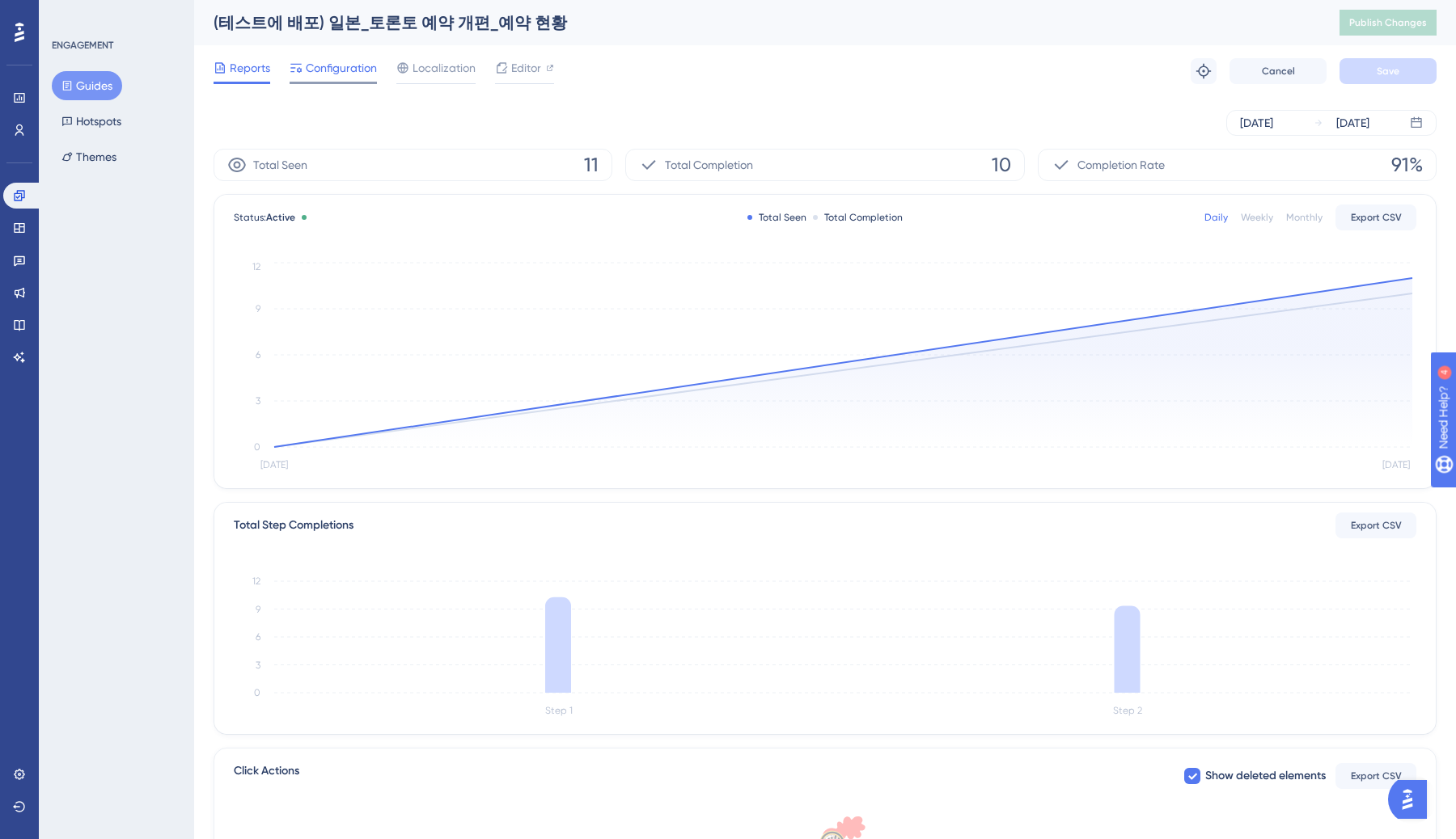
click at [356, 75] on span "Configuration" at bounding box center [341, 68] width 71 height 19
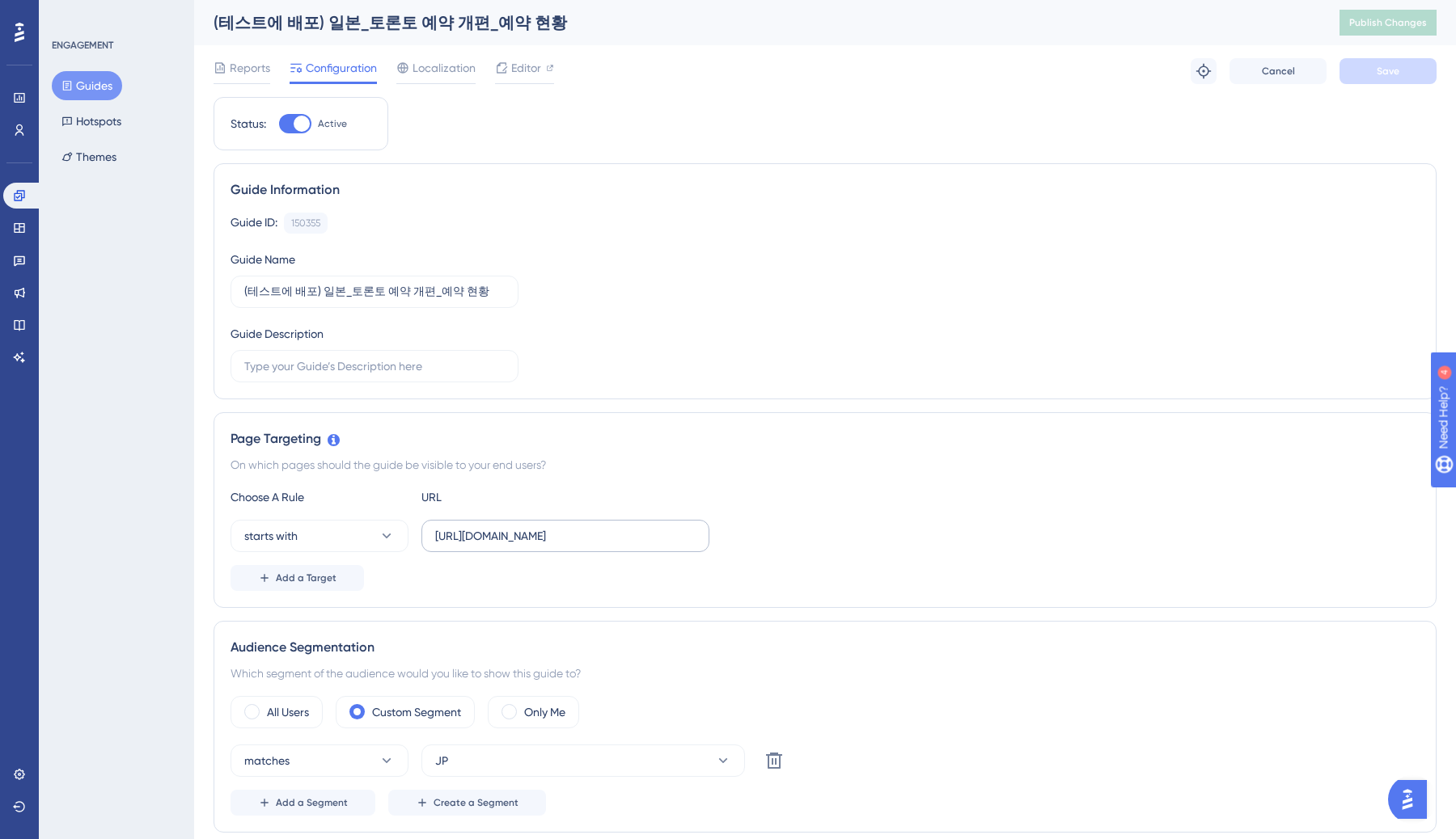
click at [513, 521] on label "[URL][DOMAIN_NAME]" at bounding box center [566, 537] width 288 height 33
click at [513, 527] on input "[URL][DOMAIN_NAME]" at bounding box center [565, 536] width 260 height 18
click at [559, 550] on label "[URL][DOMAIN_NAME]" at bounding box center [566, 537] width 288 height 33
click at [559, 545] on input "[URL][DOMAIN_NAME]" at bounding box center [565, 536] width 260 height 18
